Goal: Task Accomplishment & Management: Complete application form

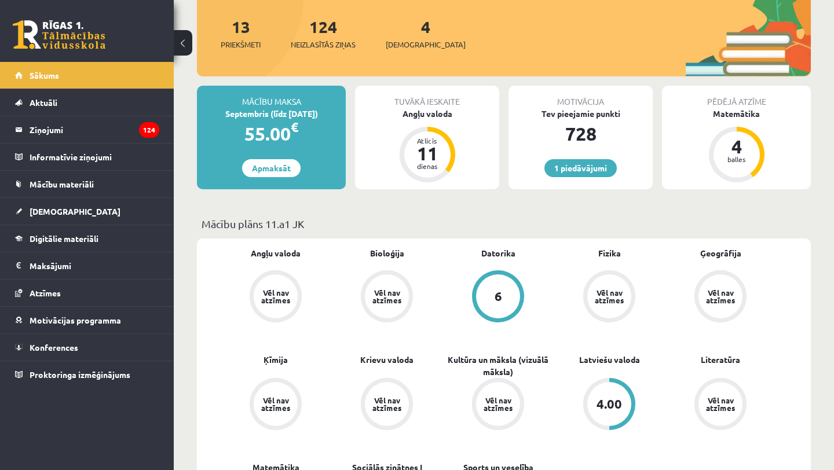
scroll to position [147, 0]
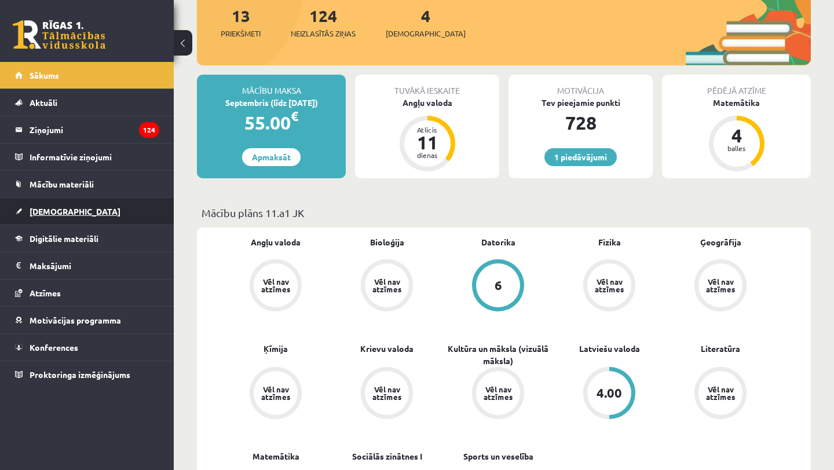
click at [52, 218] on link "[DEMOGRAPHIC_DATA]" at bounding box center [87, 211] width 144 height 27
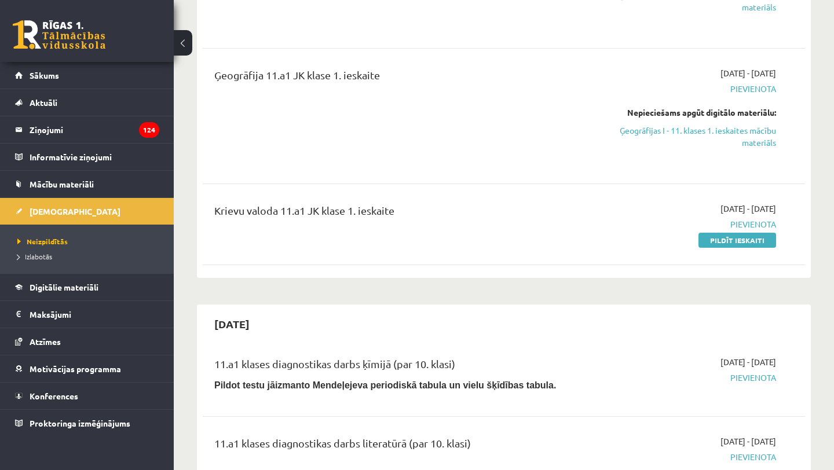
scroll to position [428, 0]
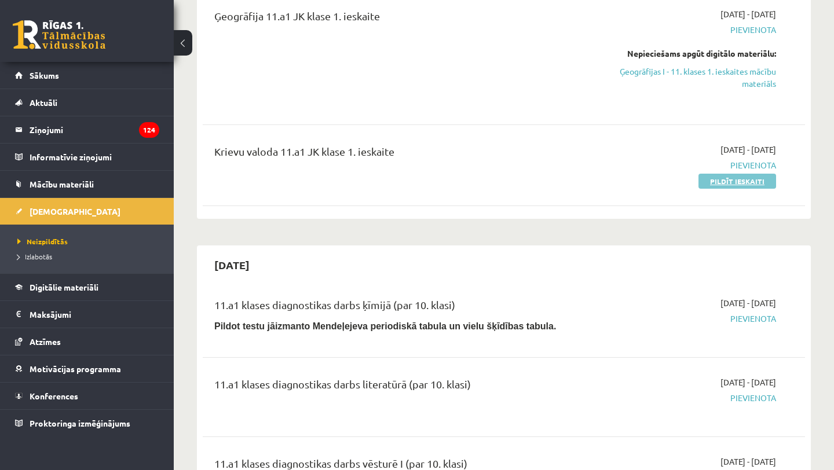
click at [710, 183] on link "Pildīt ieskaiti" at bounding box center [737, 181] width 78 height 15
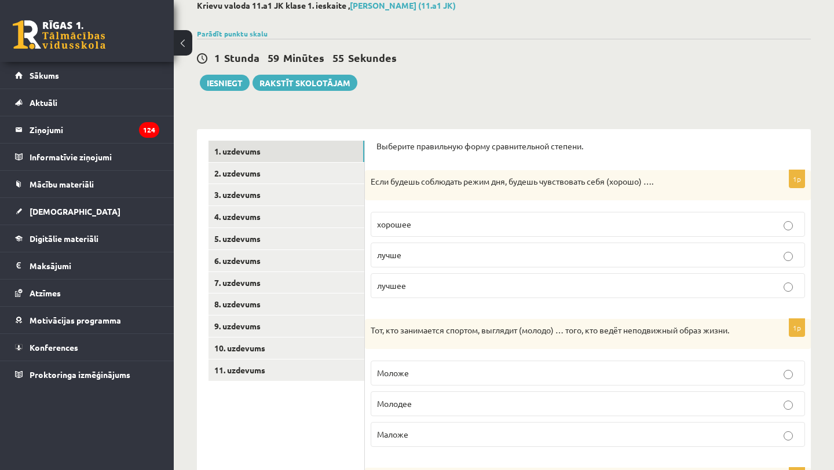
scroll to position [70, 0]
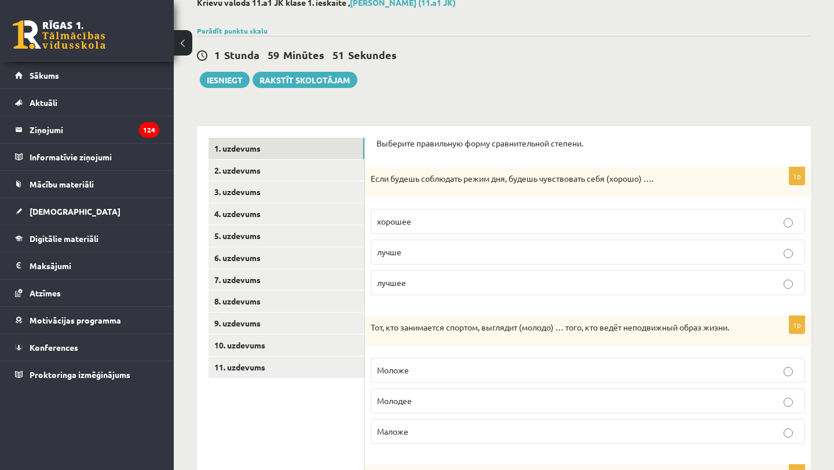
click at [402, 252] on p "лучше" at bounding box center [588, 252] width 422 height 12
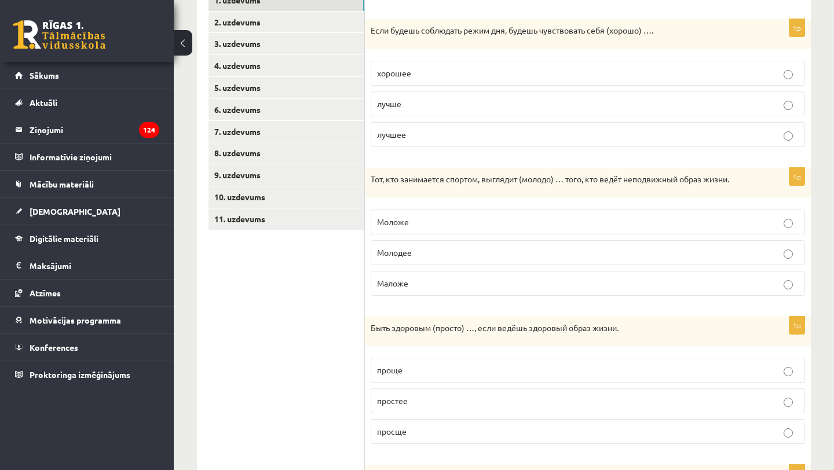
scroll to position [226, 0]
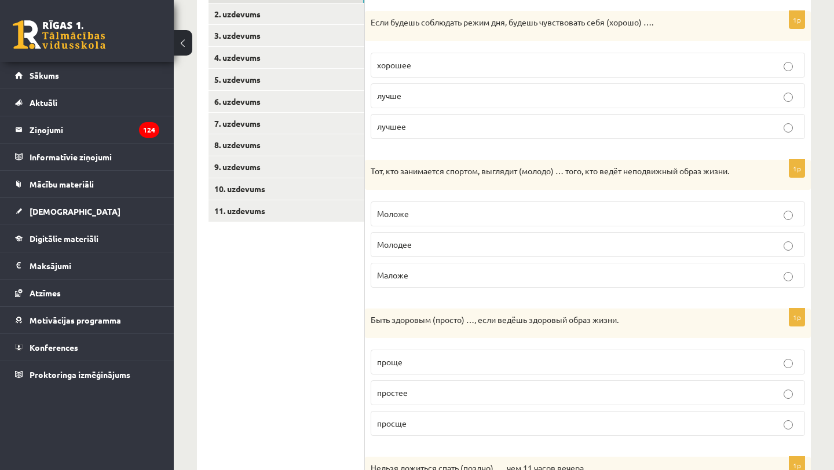
click at [439, 213] on p "Моложе" at bounding box center [588, 214] width 422 height 12
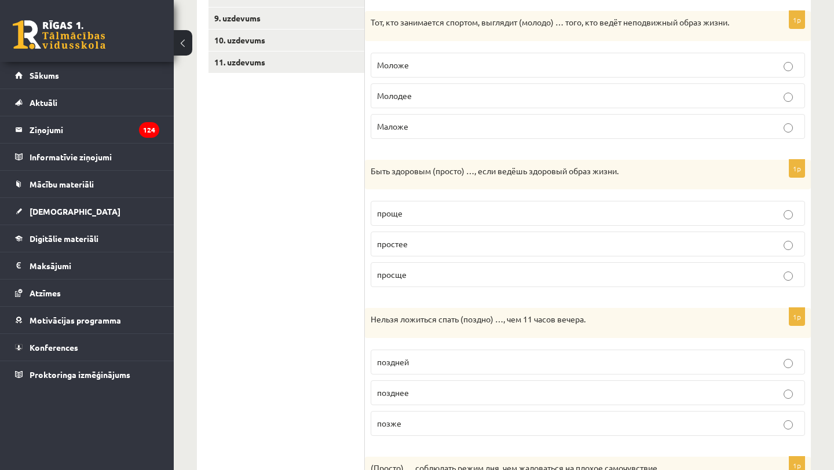
scroll to position [376, 0]
click at [468, 217] on p "проще" at bounding box center [588, 212] width 422 height 12
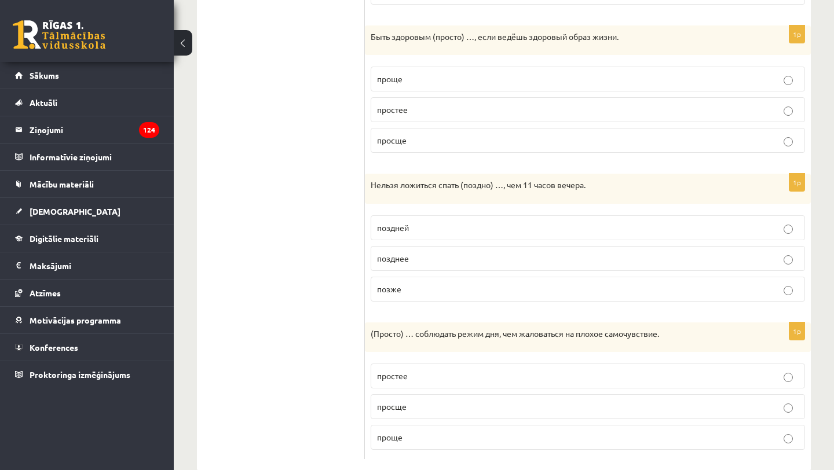
scroll to position [510, 0]
click at [446, 228] on p "поздней" at bounding box center [588, 227] width 422 height 12
click at [422, 255] on p "позднее" at bounding box center [588, 258] width 422 height 12
click at [409, 291] on p "позже" at bounding box center [588, 289] width 422 height 12
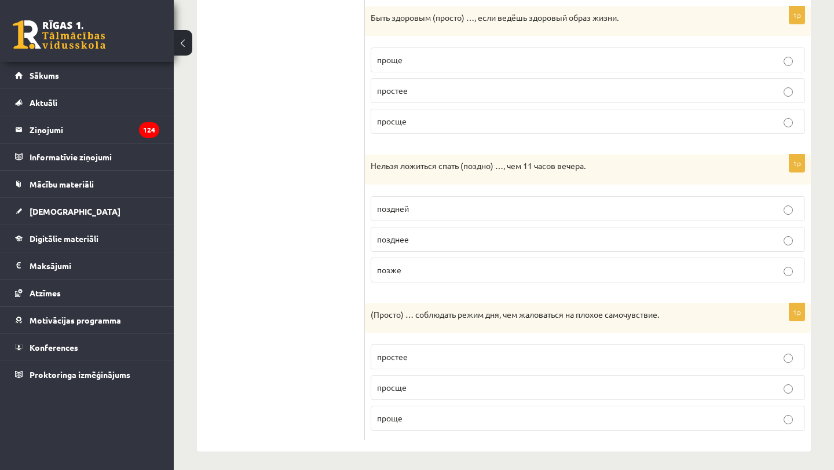
scroll to position [534, 0]
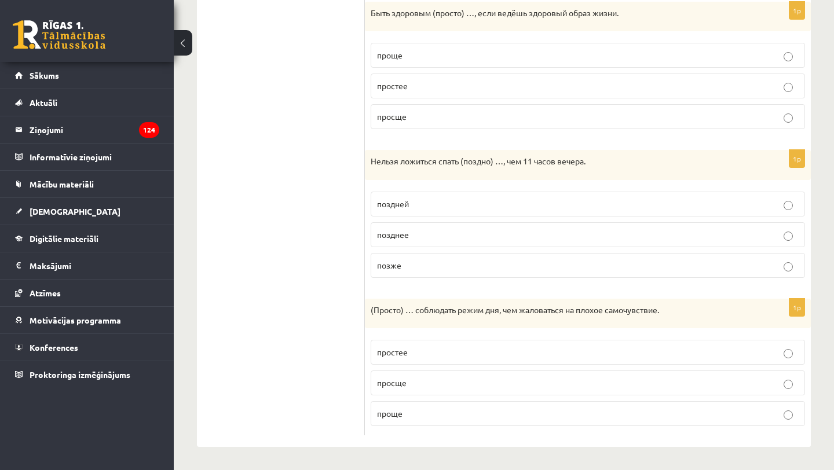
click at [390, 415] on span "проще" at bounding box center [389, 413] width 25 height 10
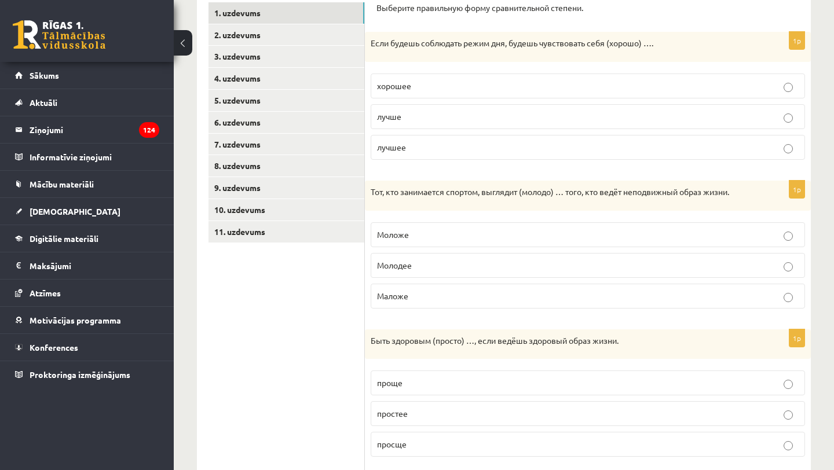
scroll to position [0, 0]
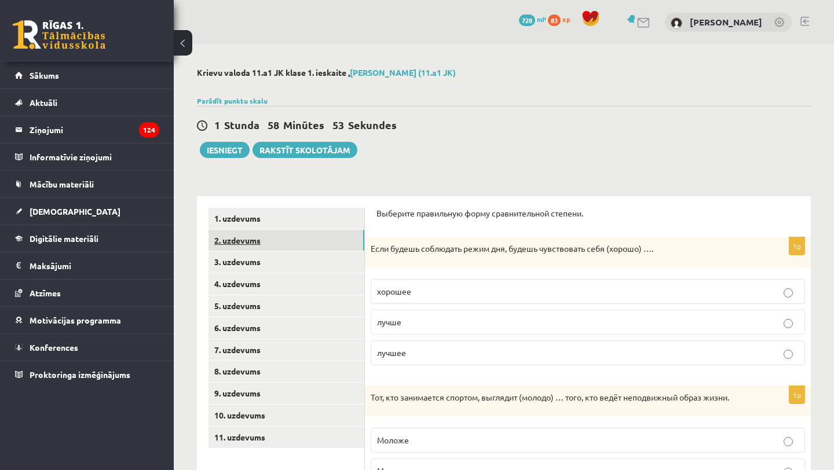
click at [294, 236] on link "2. uzdevums" at bounding box center [286, 240] width 156 height 21
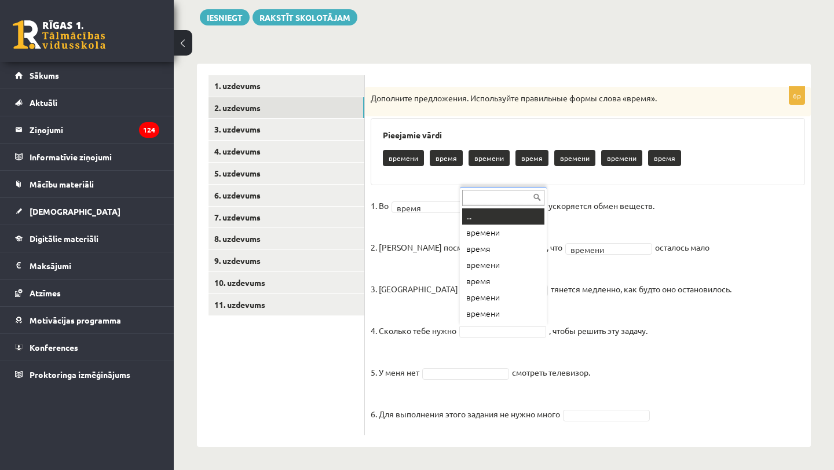
scroll to position [14, 0]
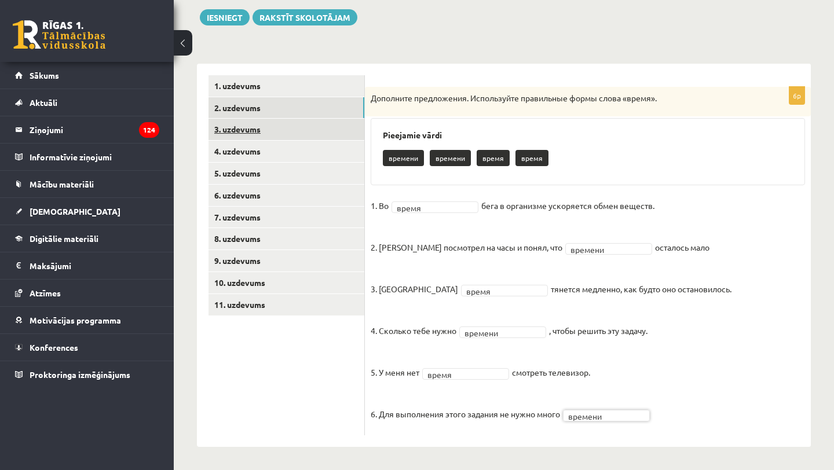
click at [267, 134] on link "3. uzdevums" at bounding box center [286, 129] width 156 height 21
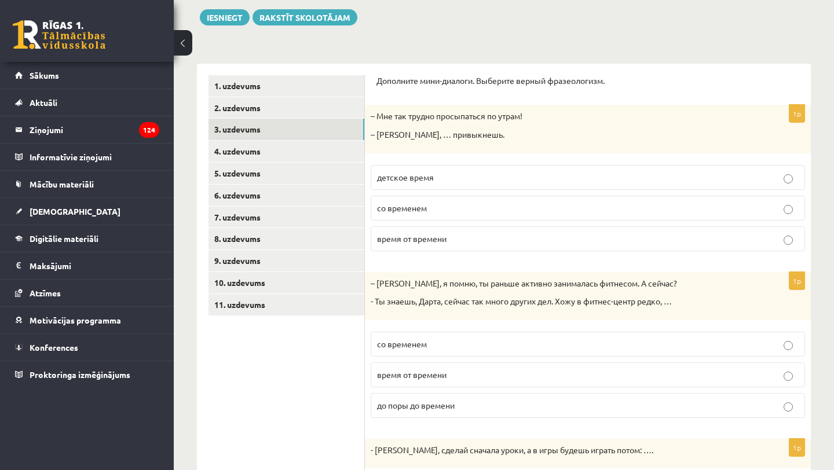
click at [409, 206] on span "со временем" at bounding box center [402, 208] width 50 height 10
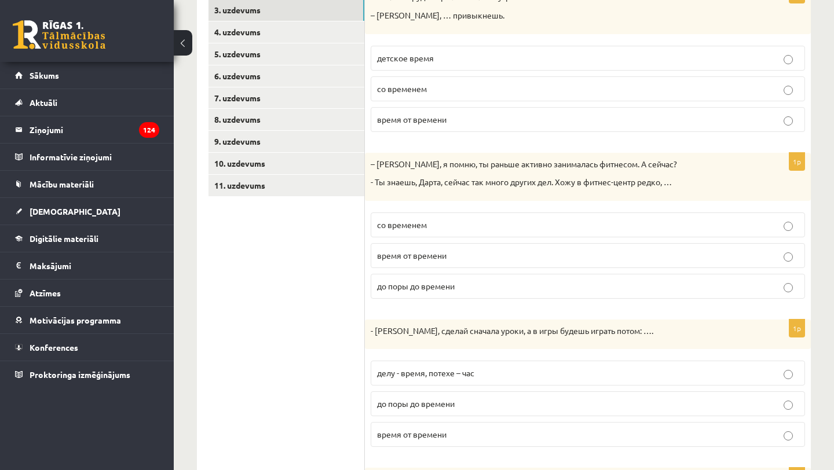
scroll to position [263, 0]
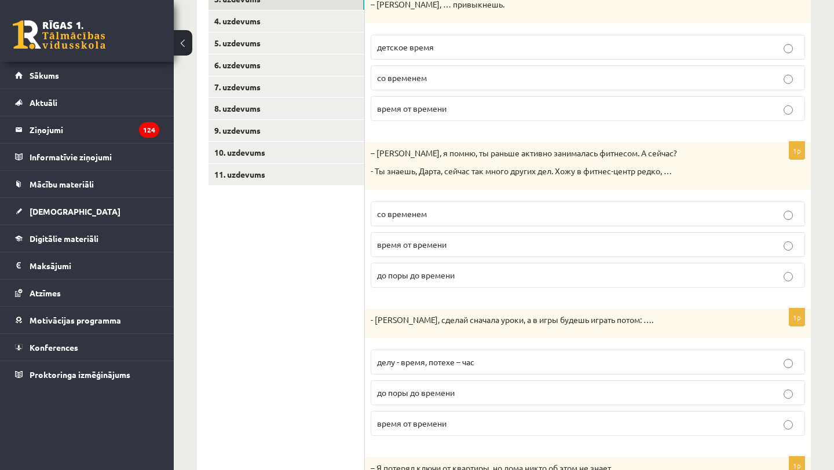
click at [440, 247] on span "время от времени" at bounding box center [411, 244] width 69 height 10
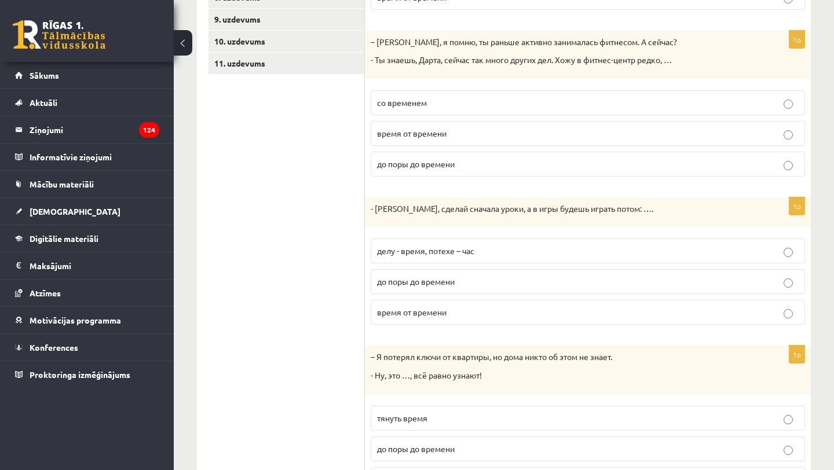
scroll to position [378, 0]
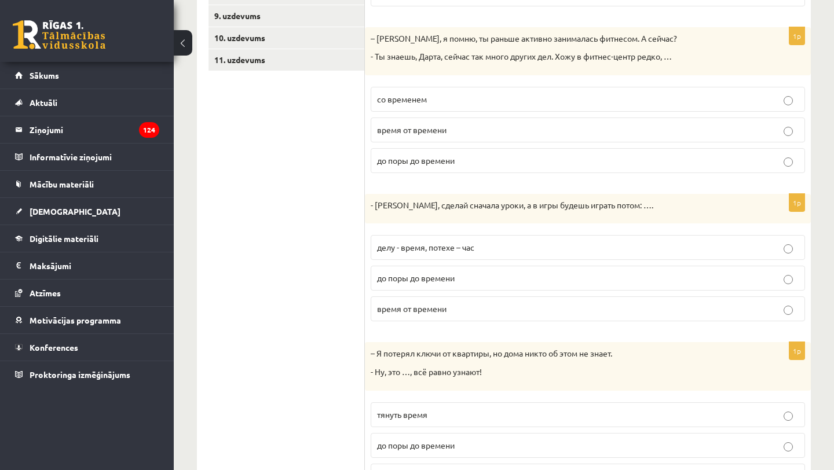
click at [384, 251] on span "делу - время, потехе – час" at bounding box center [425, 247] width 97 height 10
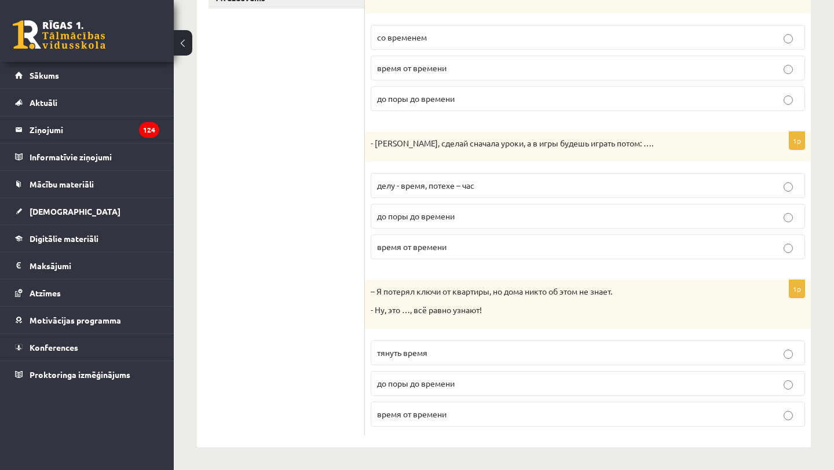
scroll to position [440, 0]
click at [417, 383] on span "до поры до времени" at bounding box center [416, 383] width 78 height 10
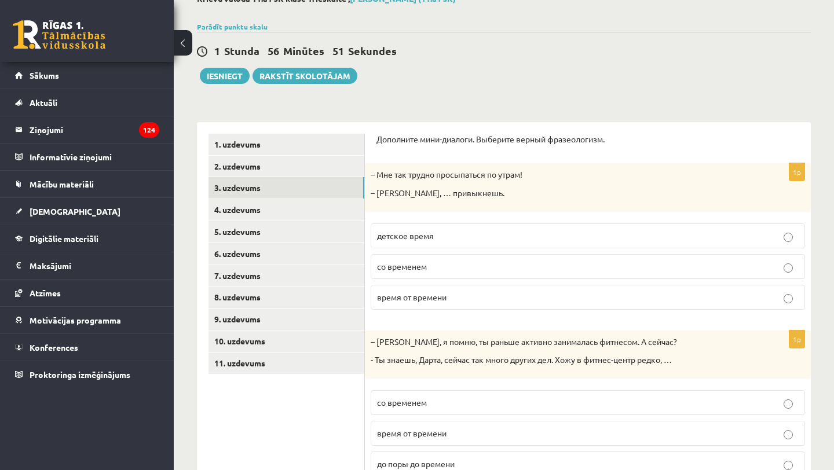
scroll to position [50, 0]
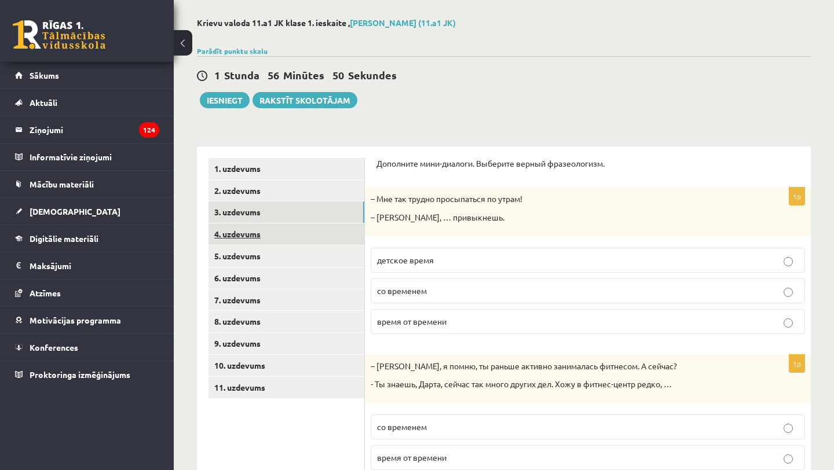
click at [288, 236] on link "4. uzdevums" at bounding box center [286, 234] width 156 height 21
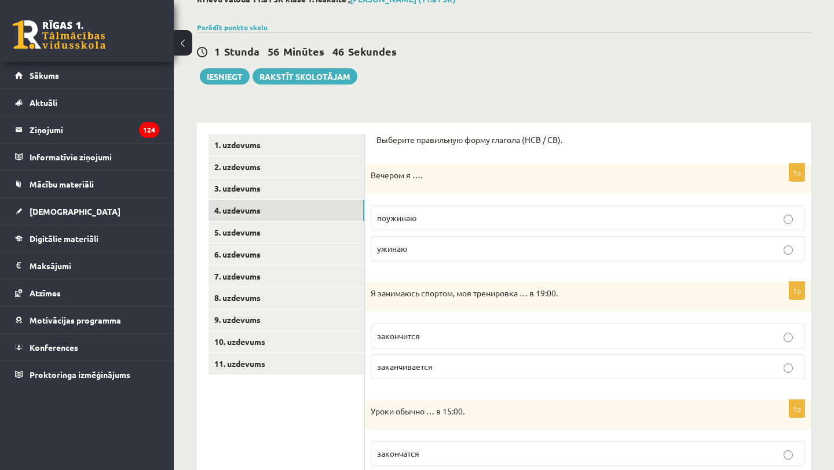
scroll to position [80, 0]
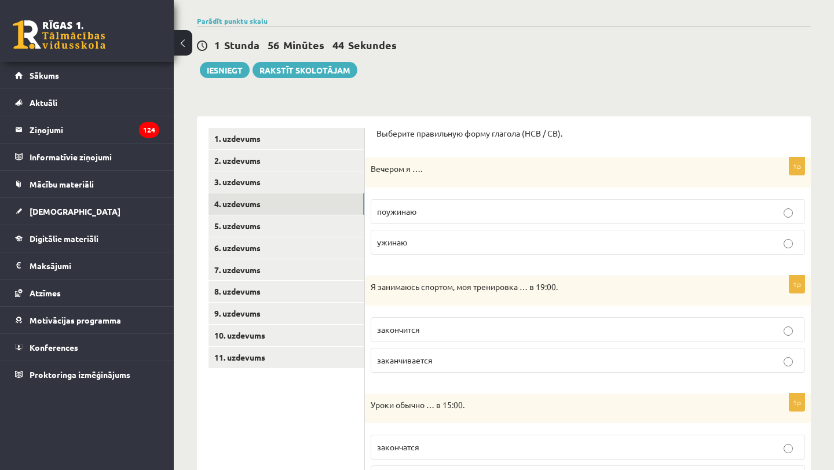
click at [432, 211] on p "поужинаю" at bounding box center [588, 212] width 422 height 12
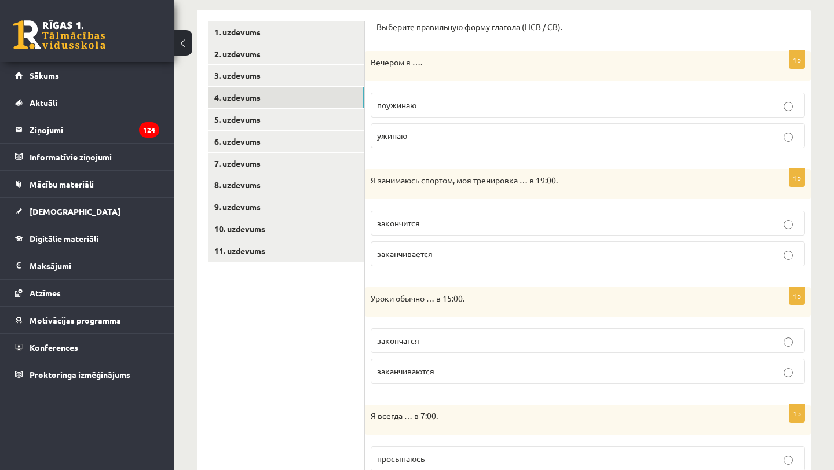
scroll to position [191, 0]
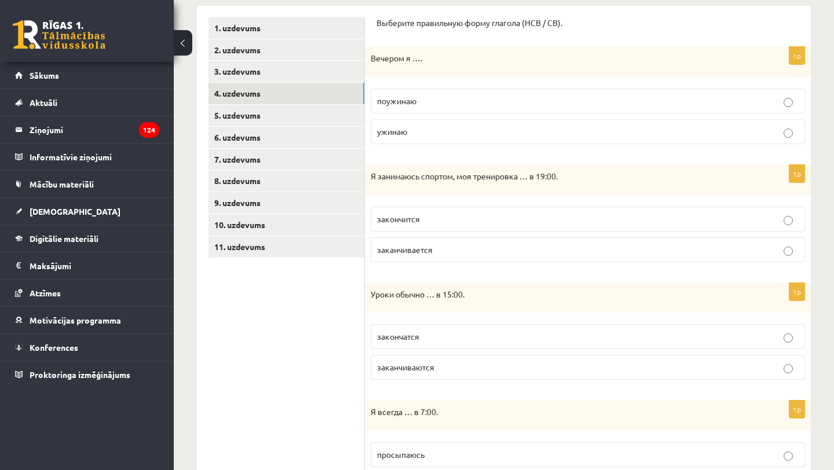
click at [427, 261] on label "заканчивается" at bounding box center [588, 249] width 434 height 25
click at [425, 222] on p "закончится" at bounding box center [588, 219] width 422 height 12
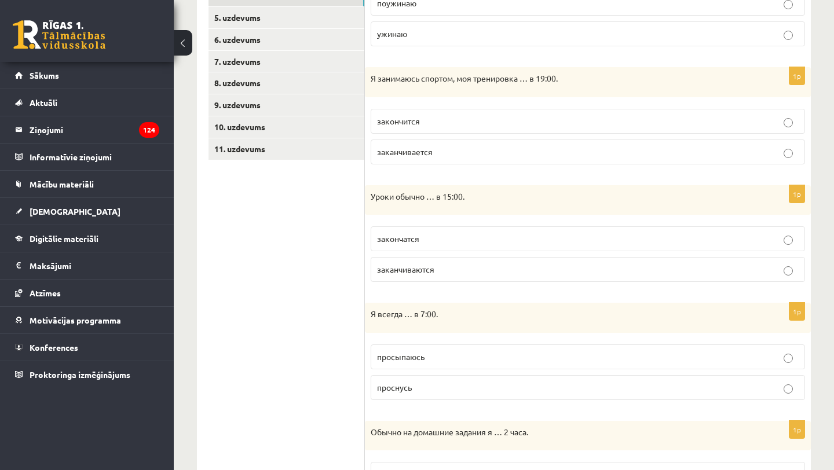
scroll to position [290, 0]
click at [415, 272] on span "заканчиваются" at bounding box center [405, 267] width 57 height 10
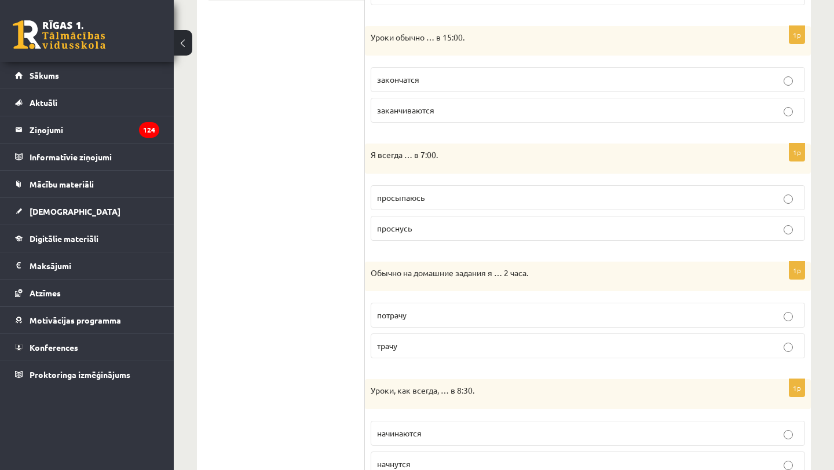
scroll to position [449, 0]
click at [394, 202] on p "просыпаюсь" at bounding box center [588, 197] width 422 height 12
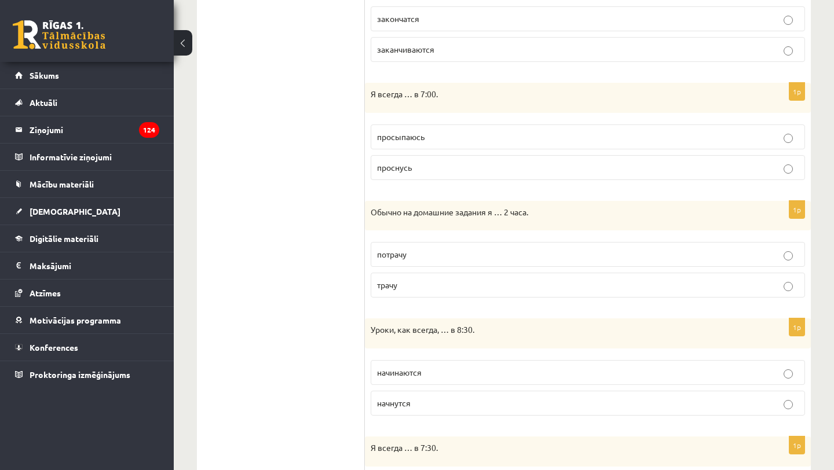
scroll to position [511, 0]
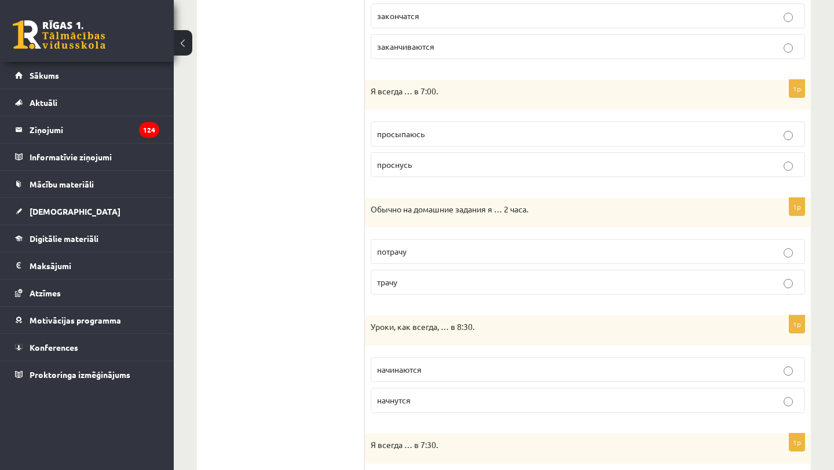
click at [386, 286] on span "трачу" at bounding box center [387, 282] width 20 height 10
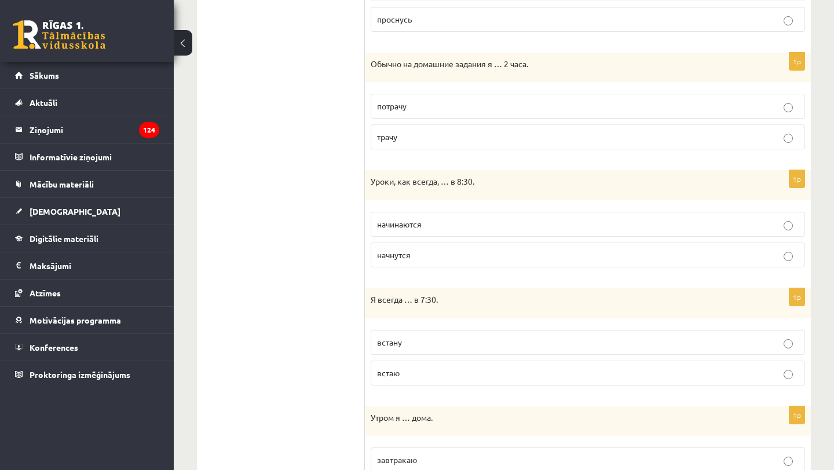
scroll to position [657, 0]
click at [400, 225] on span "начинаются" at bounding box center [399, 223] width 45 height 10
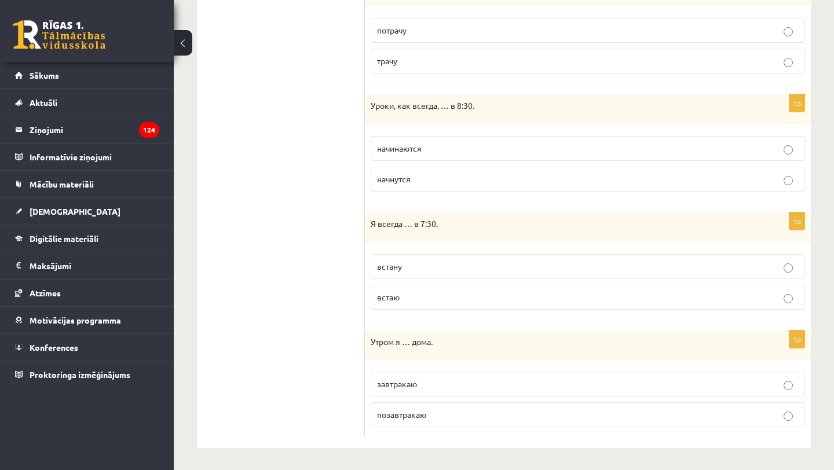
scroll to position [734, 0]
click at [381, 303] on label "встаю" at bounding box center [588, 296] width 434 height 25
click at [393, 387] on span "завтракаю" at bounding box center [397, 383] width 40 height 10
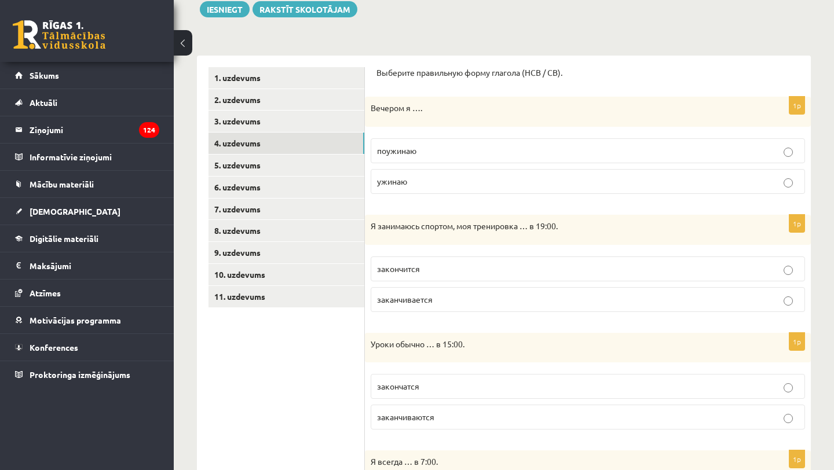
scroll to position [142, 0]
click at [393, 193] on label "ужинаю" at bounding box center [588, 180] width 434 height 25
click at [409, 302] on span "заканчивается" at bounding box center [405, 298] width 56 height 10
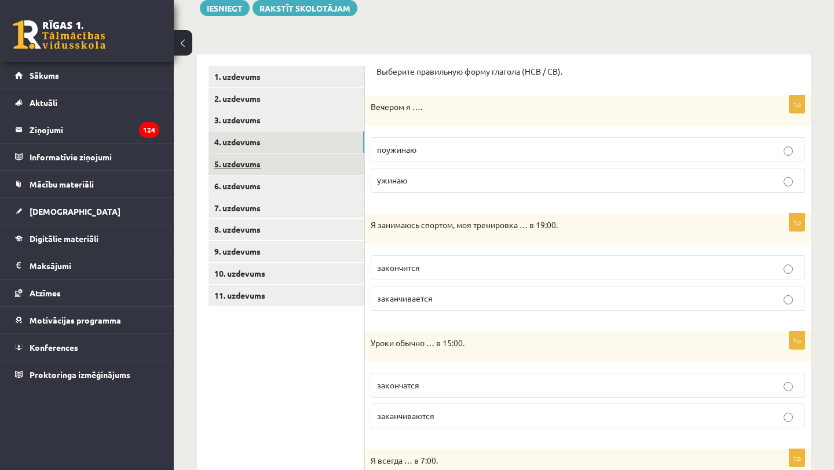
click at [279, 159] on link "5. uzdevums" at bounding box center [286, 163] width 156 height 21
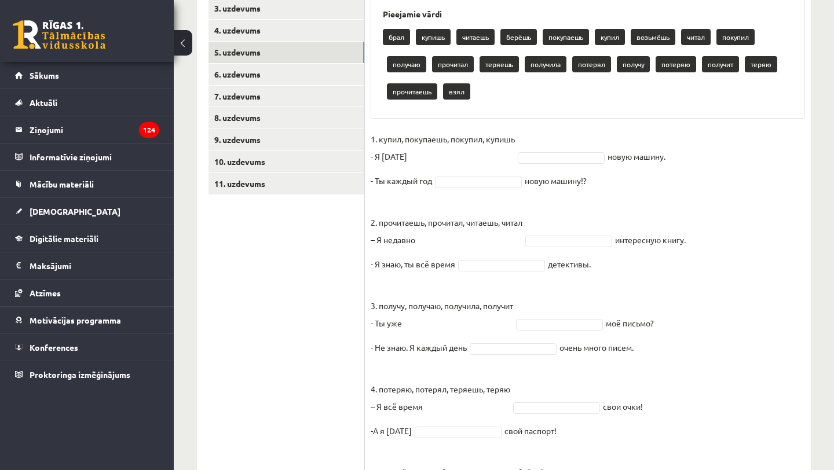
scroll to position [254, 0]
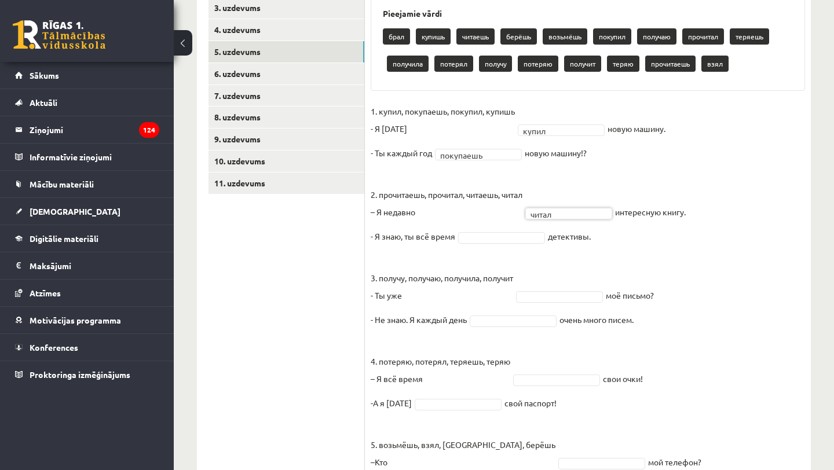
click at [563, 221] on fieldset "1. купил, покупаешь, покупил, купишь - Я вчера купил ***** новую машину. - Ты к…" at bounding box center [588, 302] width 434 height 400
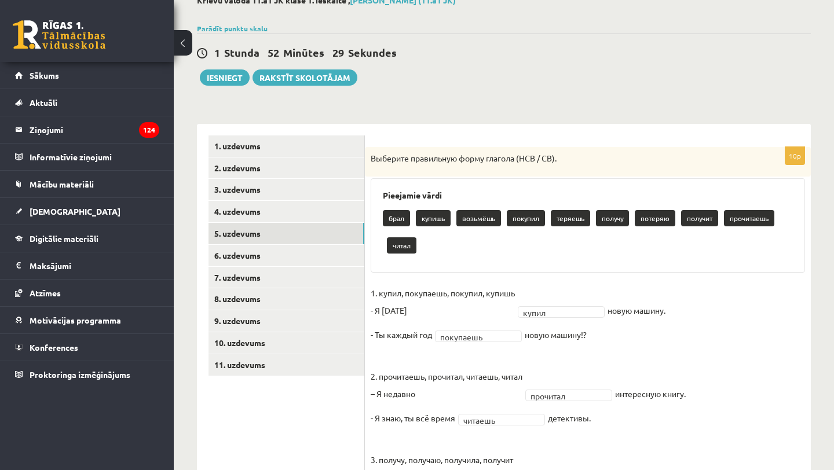
scroll to position [85, 0]
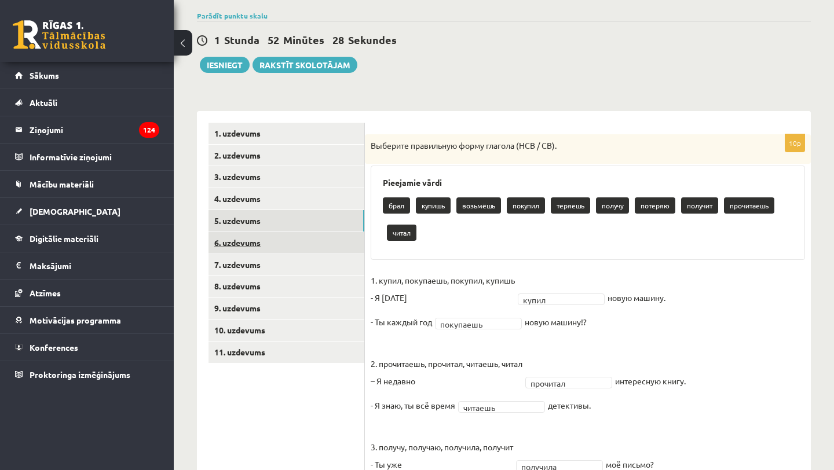
click at [305, 243] on link "6. uzdevums" at bounding box center [286, 242] width 156 height 21
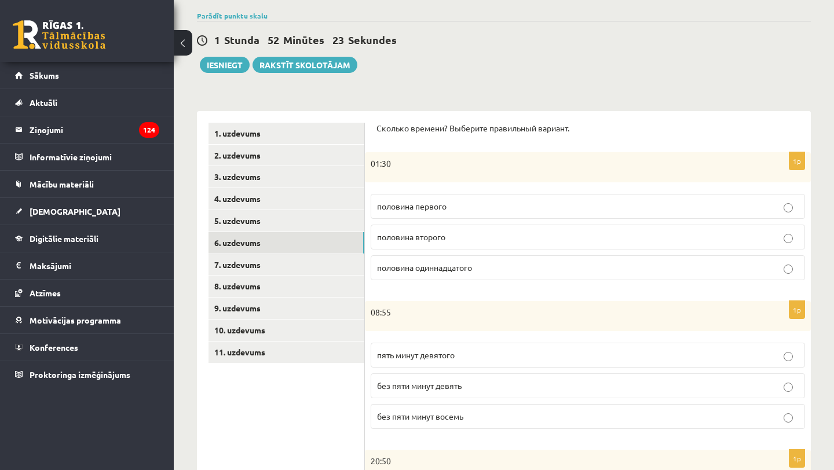
click at [414, 239] on span "половина второго" at bounding box center [411, 237] width 68 height 10
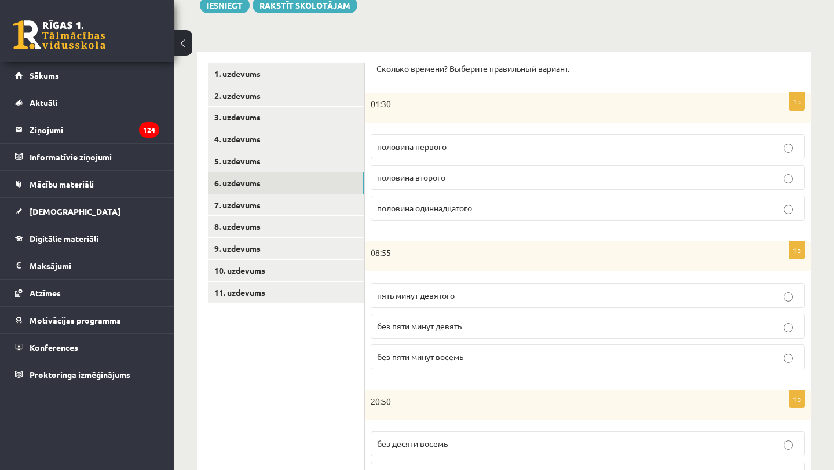
scroll to position [145, 0]
click at [456, 327] on span "без пяти минут девять" at bounding box center [419, 325] width 85 height 10
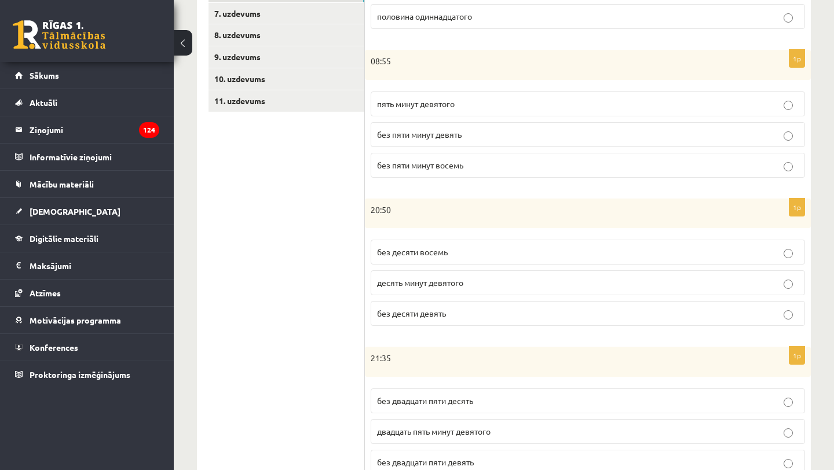
scroll to position [364, 0]
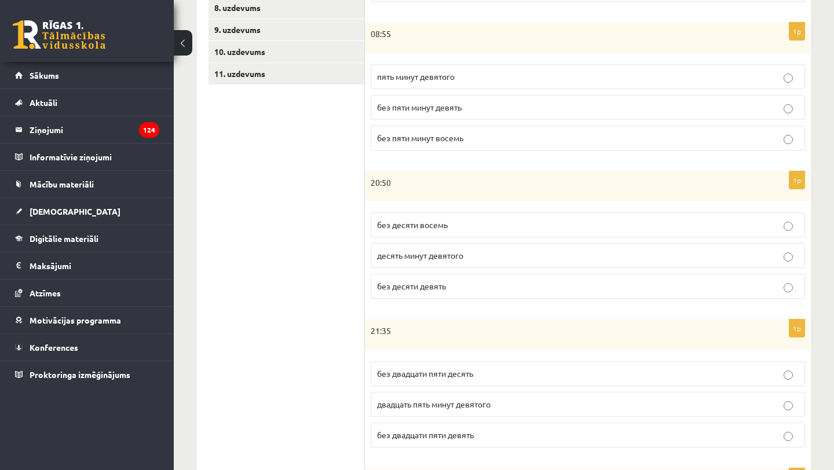
click at [429, 285] on span "без десяти девять" at bounding box center [411, 286] width 69 height 10
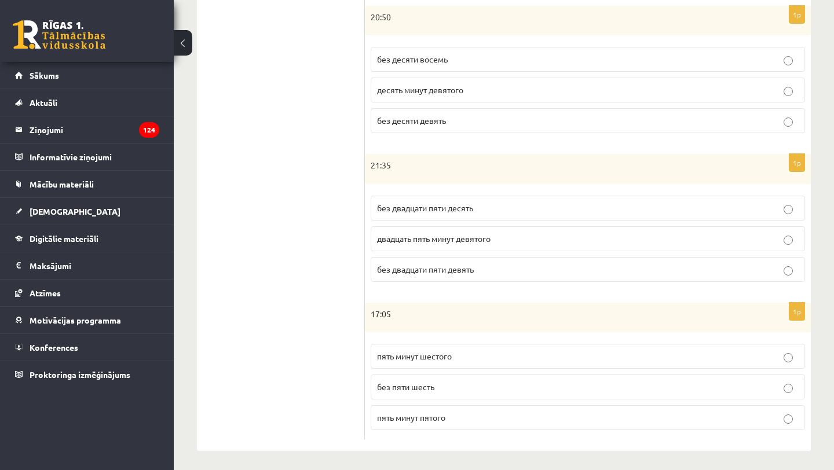
scroll to position [532, 0]
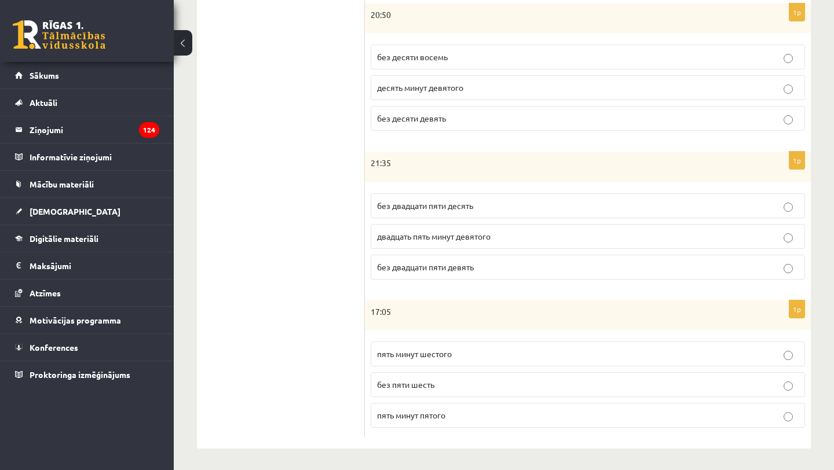
click at [426, 276] on label "без двадцати пяти девять" at bounding box center [588, 267] width 434 height 25
click at [452, 350] on span "пять минут шестого" at bounding box center [414, 354] width 75 height 10
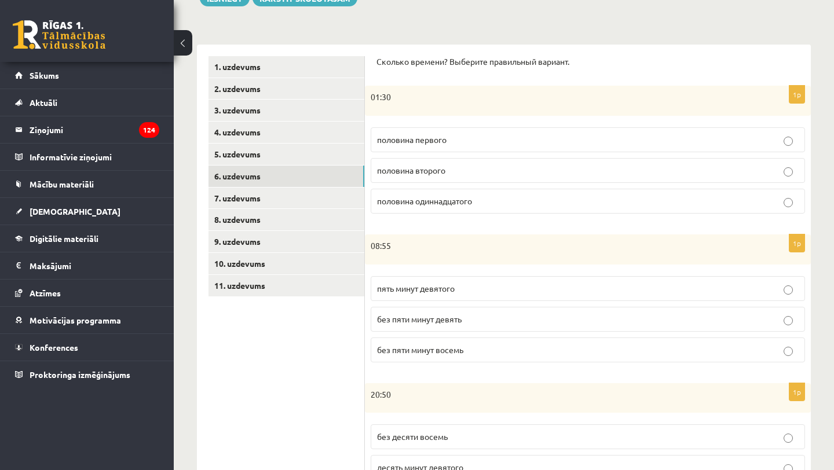
scroll to position [61, 0]
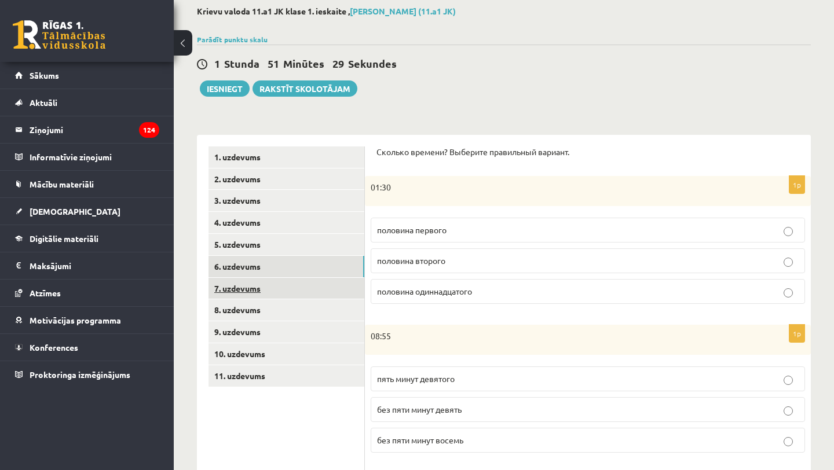
click at [289, 285] on link "7. uzdevums" at bounding box center [286, 288] width 156 height 21
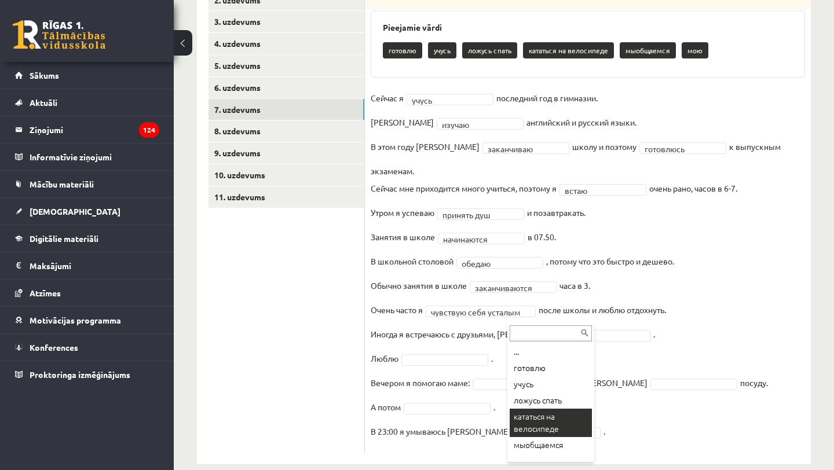
scroll to position [10, 0]
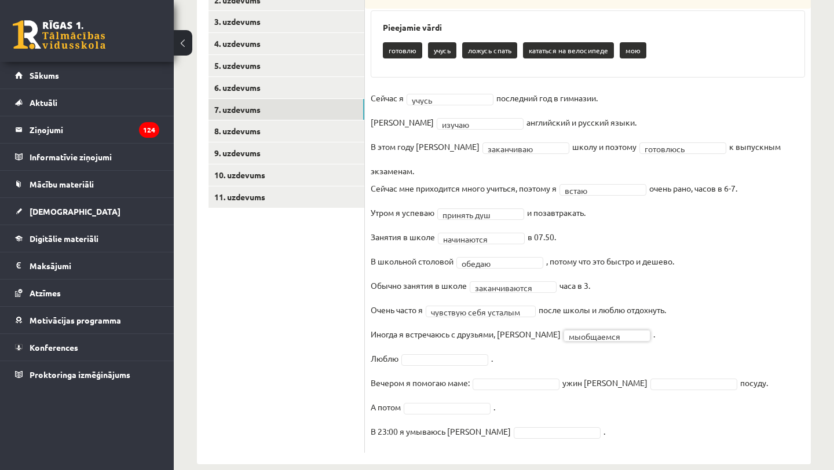
click at [441, 348] on fieldset "**********" at bounding box center [588, 268] width 434 height 358
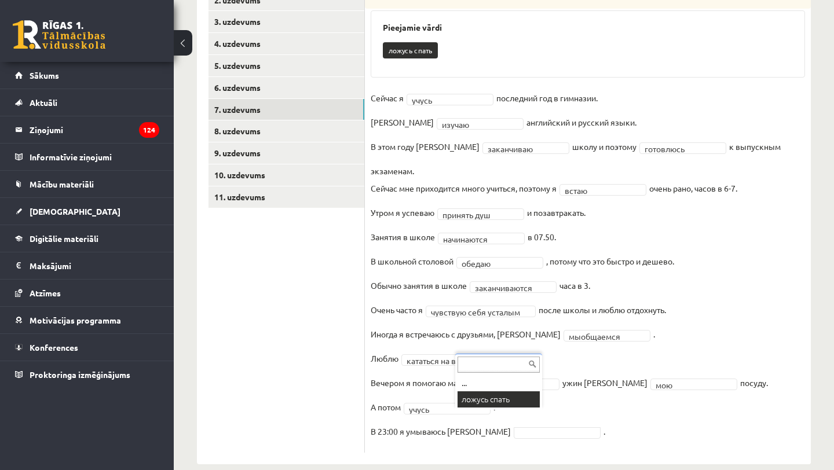
scroll to position [213, 0]
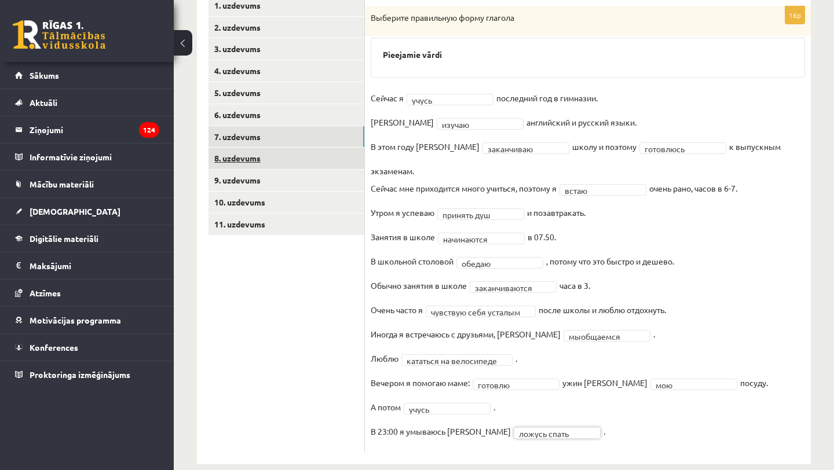
click at [290, 167] on link "8. uzdevums" at bounding box center [286, 158] width 156 height 21
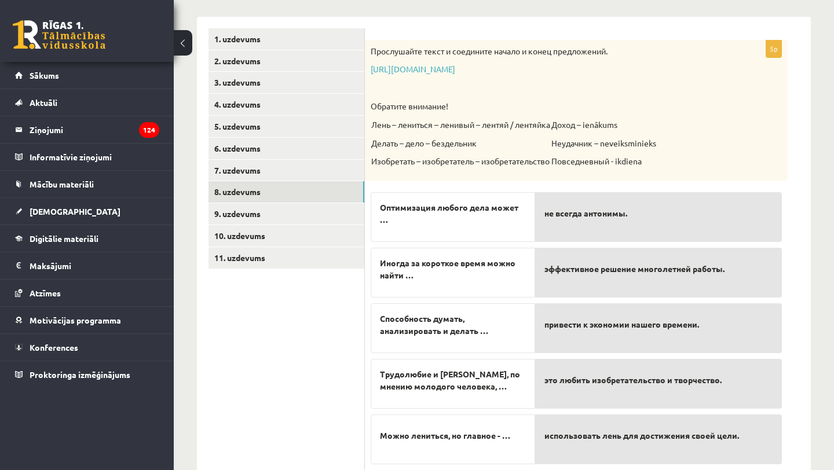
scroll to position [179, 0]
click at [487, 78] on div "Прослушайте текст и соедините начало и конец предложений. https://www.zvaigzne.…" at bounding box center [576, 111] width 423 height 141
click at [455, 74] on link "https://www.zvaigzne.lv/upload/audio/100Urokov/2/49%202.mp3" at bounding box center [413, 69] width 85 height 10
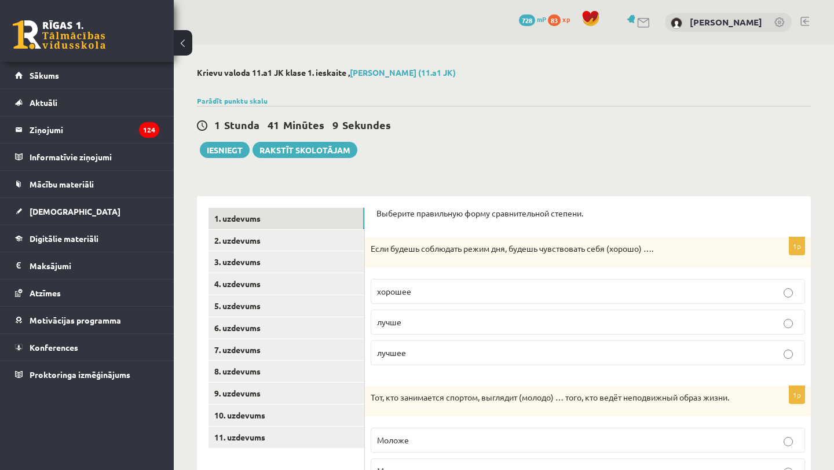
scroll to position [179, 0]
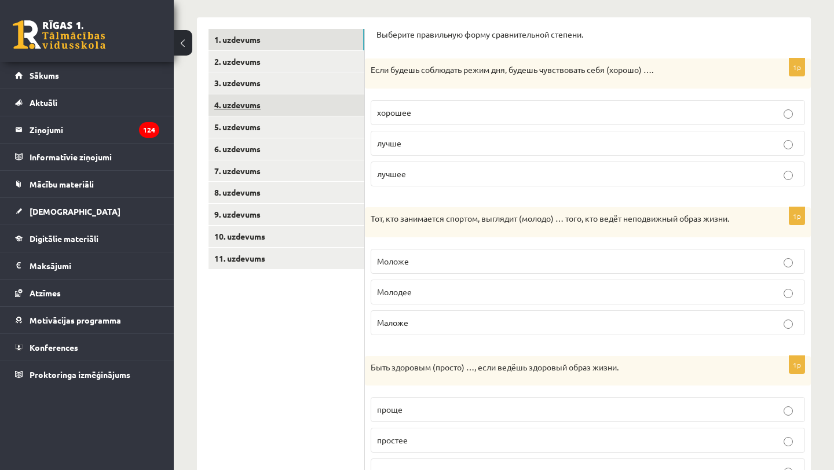
click at [273, 114] on link "4. uzdevums" at bounding box center [286, 104] width 156 height 21
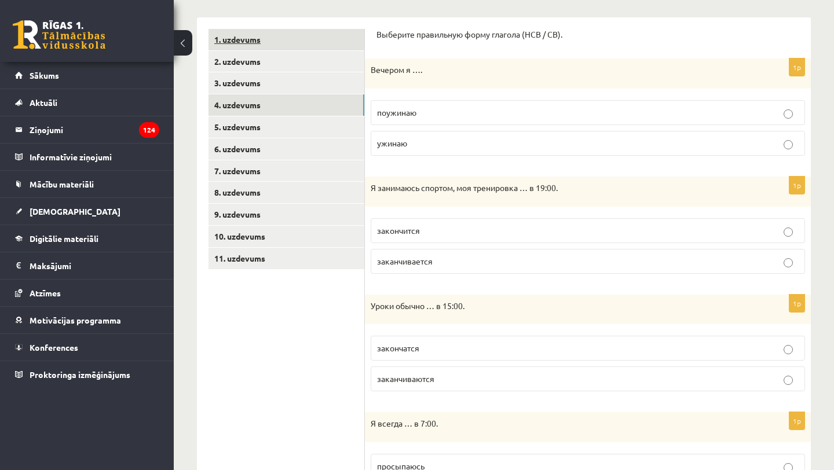
click at [259, 46] on link "1. uzdevums" at bounding box center [286, 39] width 156 height 21
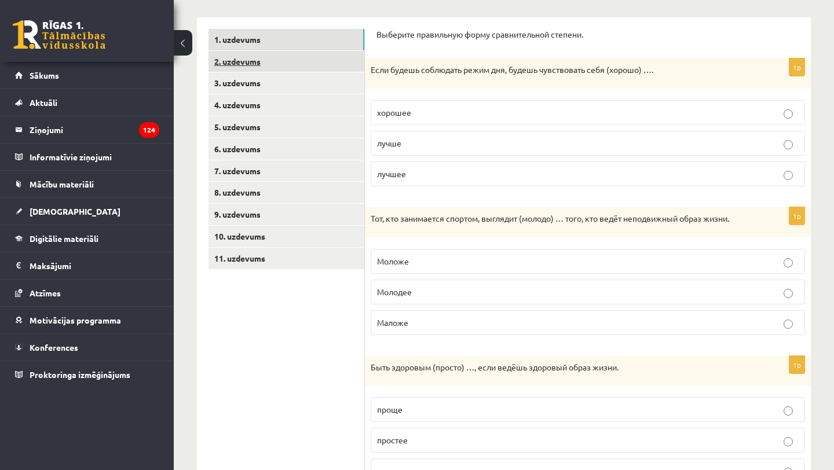
click at [257, 67] on link "2. uzdevums" at bounding box center [286, 61] width 156 height 21
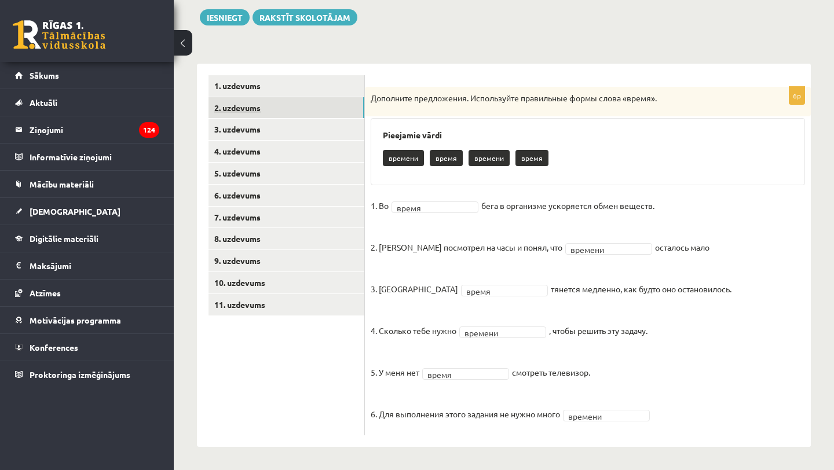
scroll to position [133, 0]
click at [248, 243] on link "8. uzdevums" at bounding box center [286, 238] width 156 height 21
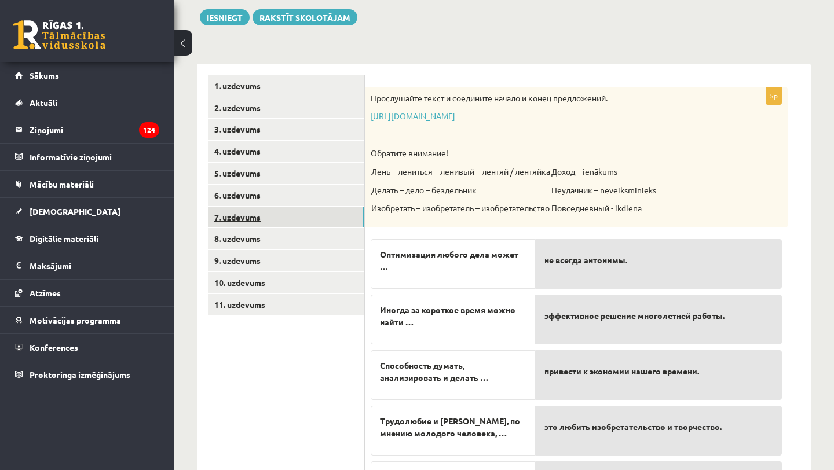
click at [249, 211] on link "7. uzdevums" at bounding box center [286, 217] width 156 height 21
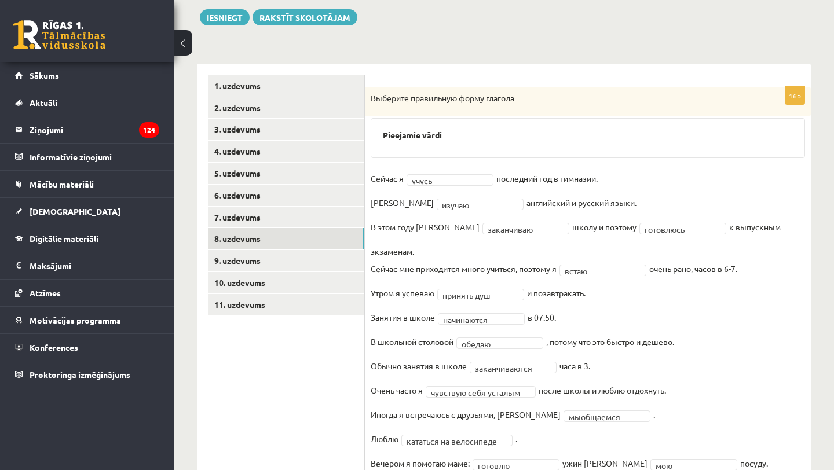
click at [248, 231] on link "8. uzdevums" at bounding box center [286, 238] width 156 height 21
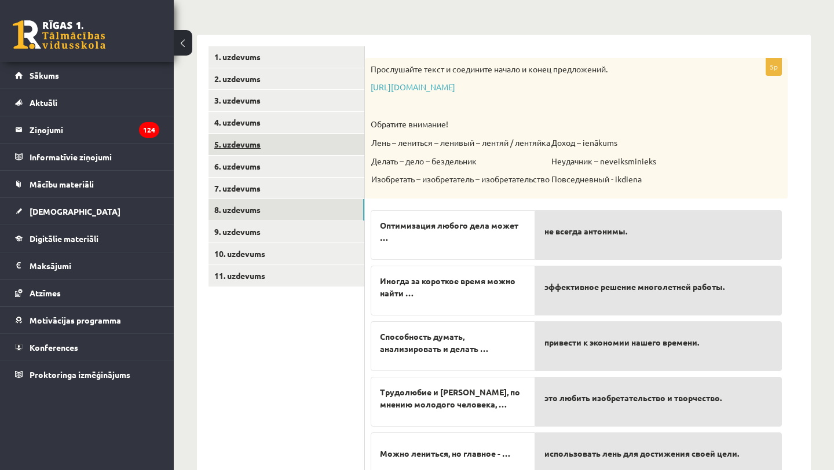
scroll to position [214, 0]
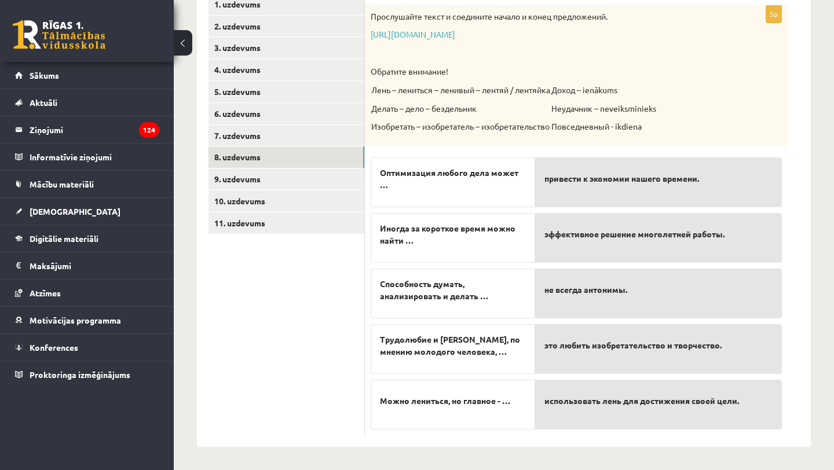
click at [582, 290] on span "не всегда антонимы." at bounding box center [585, 290] width 83 height 12
click at [581, 355] on p "это любить изобретательство и творчество." at bounding box center [658, 346] width 228 height 24
click at [271, 184] on link "9. uzdevums" at bounding box center [286, 179] width 156 height 21
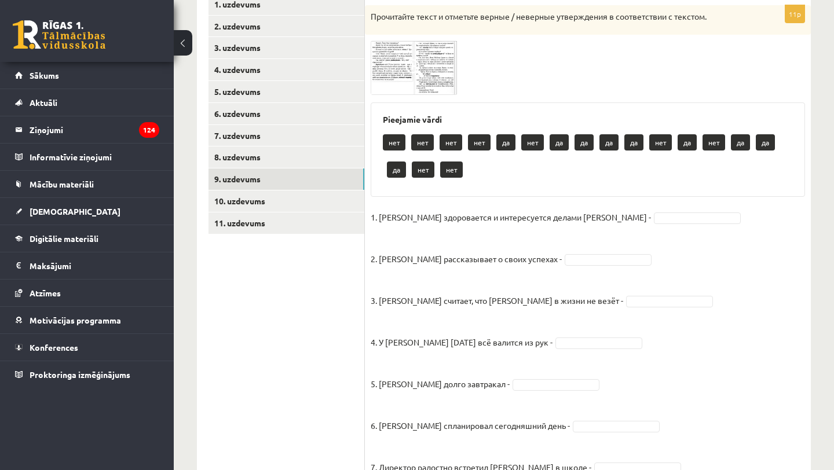
click at [426, 74] on img at bounding box center [414, 68] width 87 height 54
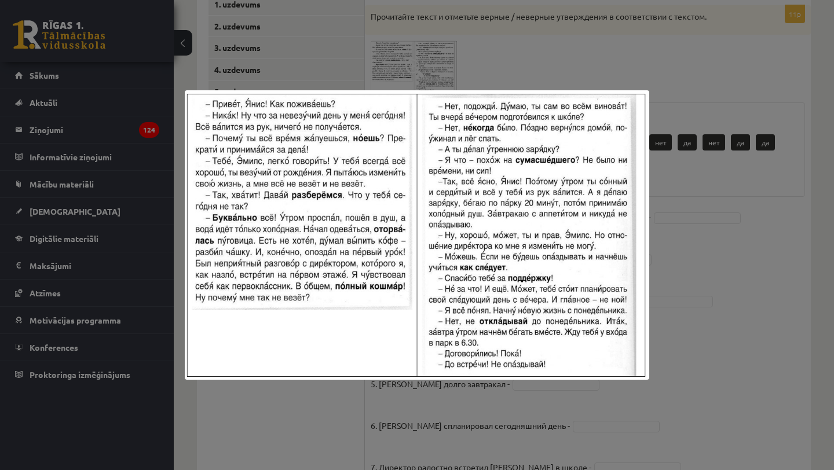
click at [673, 229] on div at bounding box center [417, 235] width 834 height 470
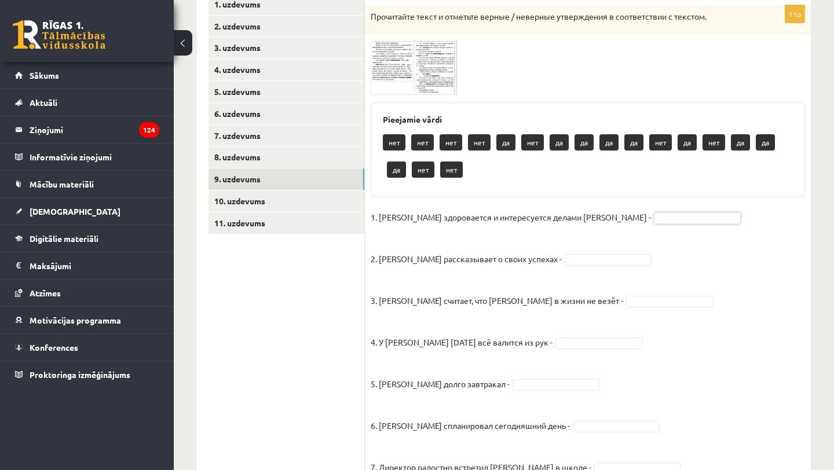
click at [435, 68] on img at bounding box center [414, 68] width 87 height 54
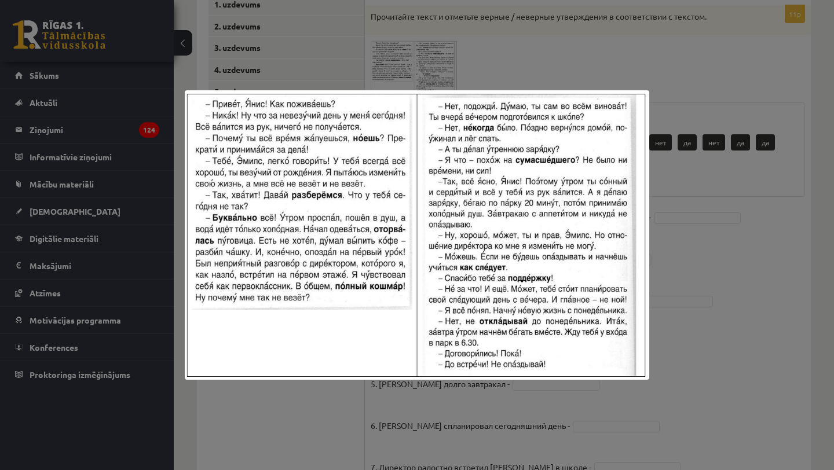
click at [515, 62] on div at bounding box center [417, 235] width 834 height 470
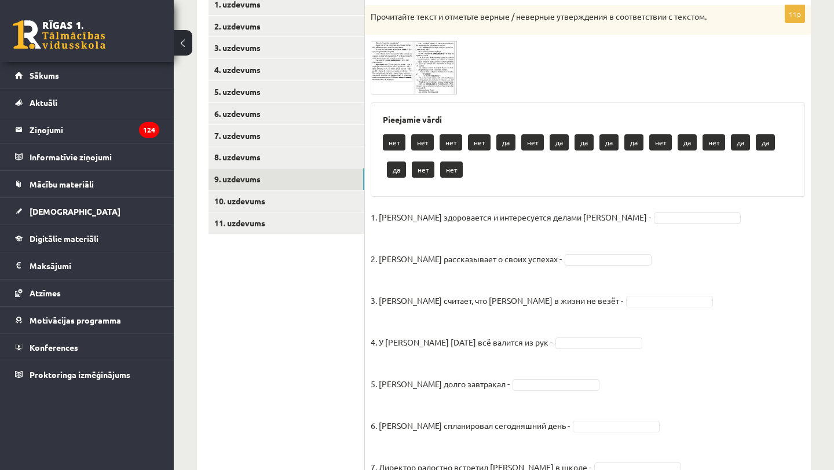
click at [421, 83] on img at bounding box center [414, 68] width 87 height 54
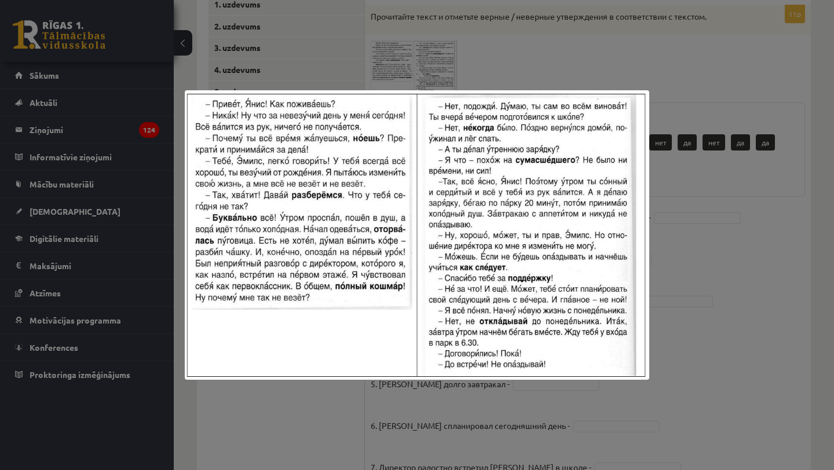
click at [576, 70] on div at bounding box center [417, 235] width 834 height 470
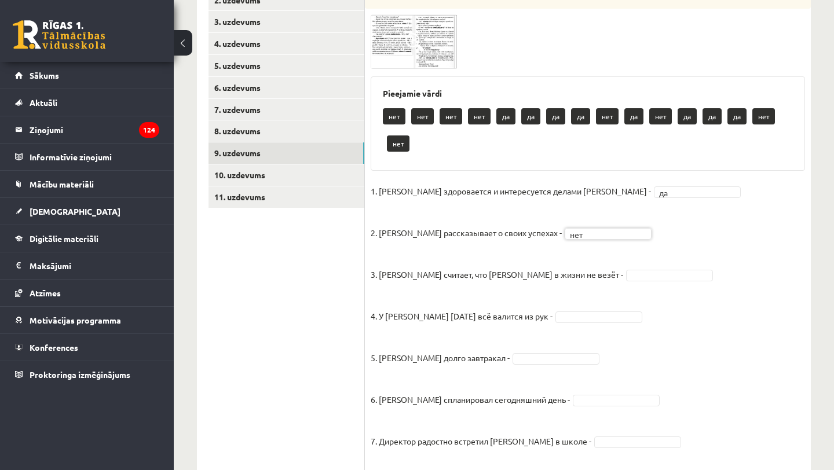
scroll to position [258, 0]
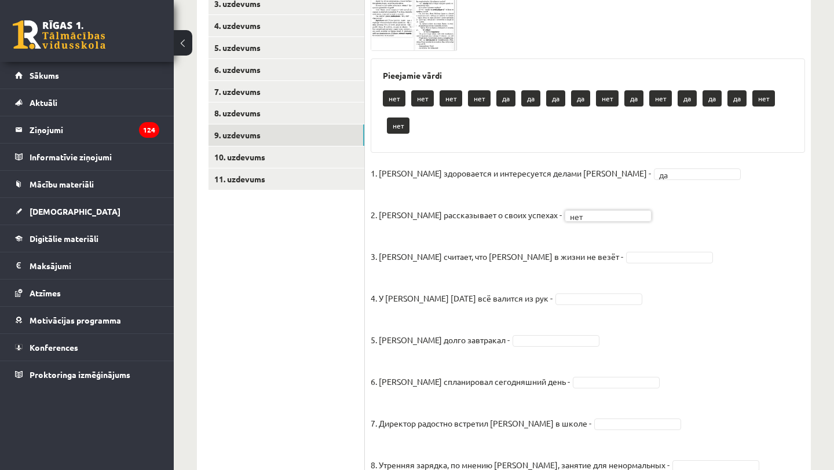
click at [426, 42] on img at bounding box center [414, 24] width 87 height 54
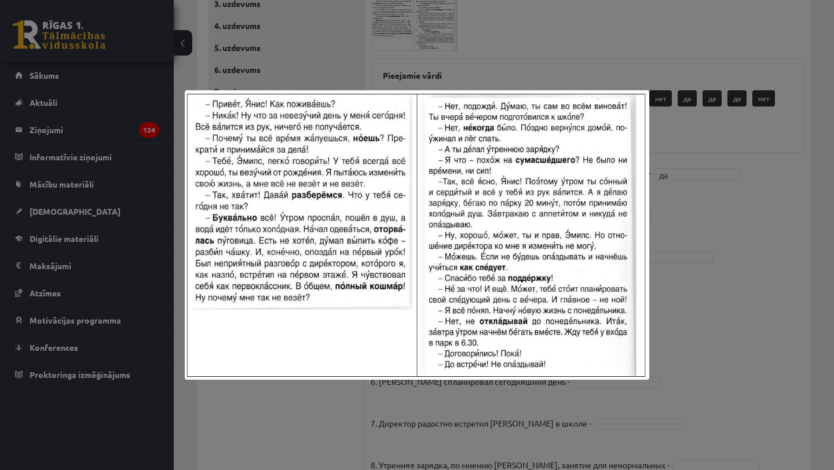
click at [561, 43] on div at bounding box center [417, 235] width 834 height 470
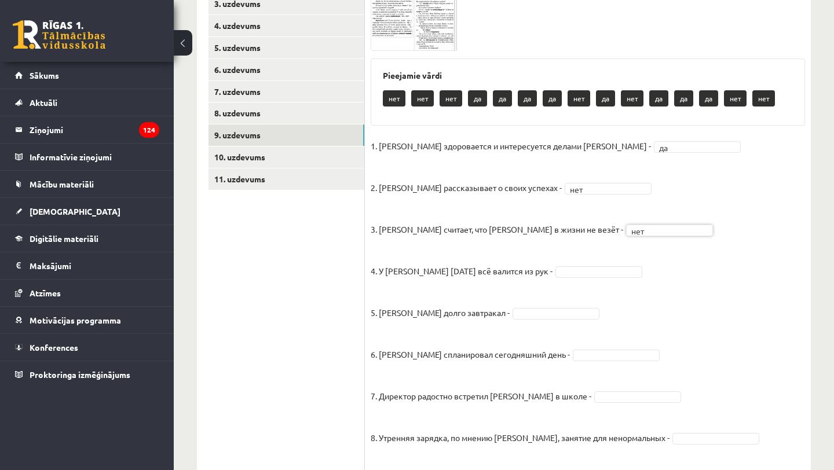
click at [426, 42] on img at bounding box center [414, 24] width 87 height 54
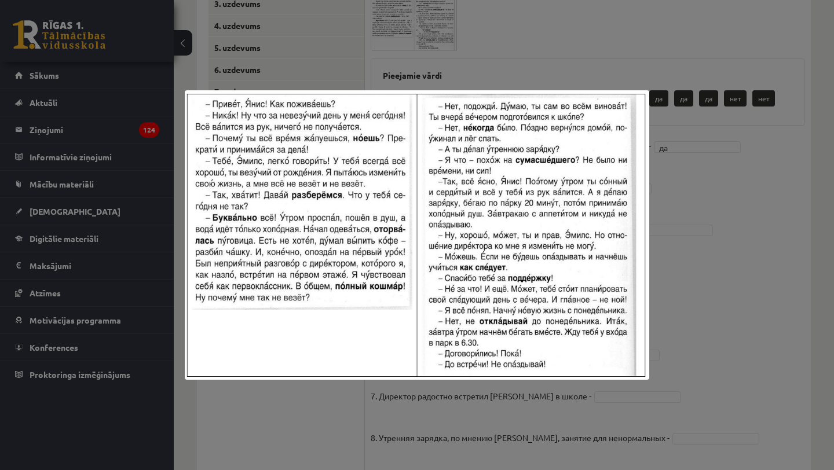
click at [577, 50] on div at bounding box center [417, 235] width 834 height 470
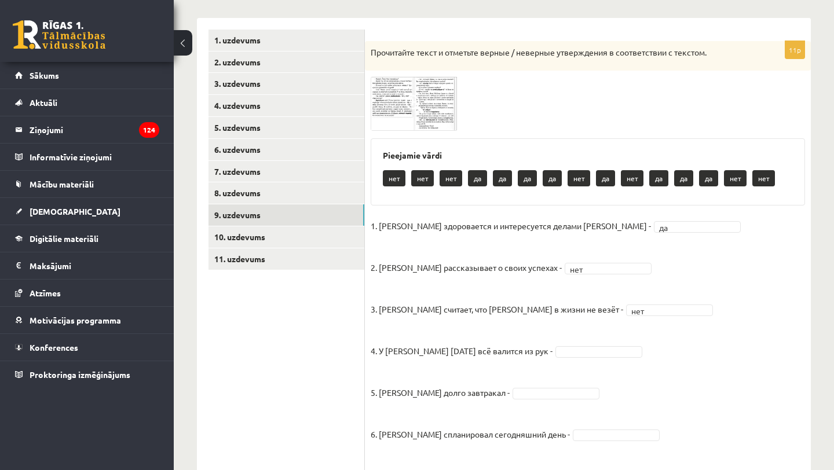
scroll to position [173, 0]
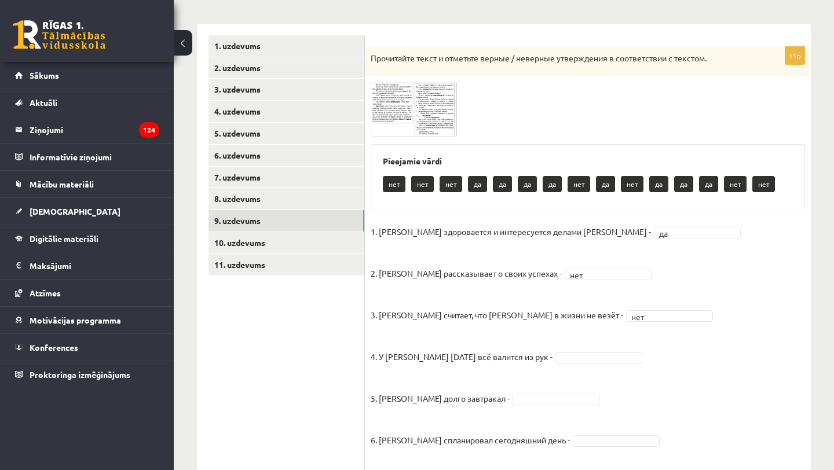
click at [442, 131] on img at bounding box center [414, 109] width 87 height 54
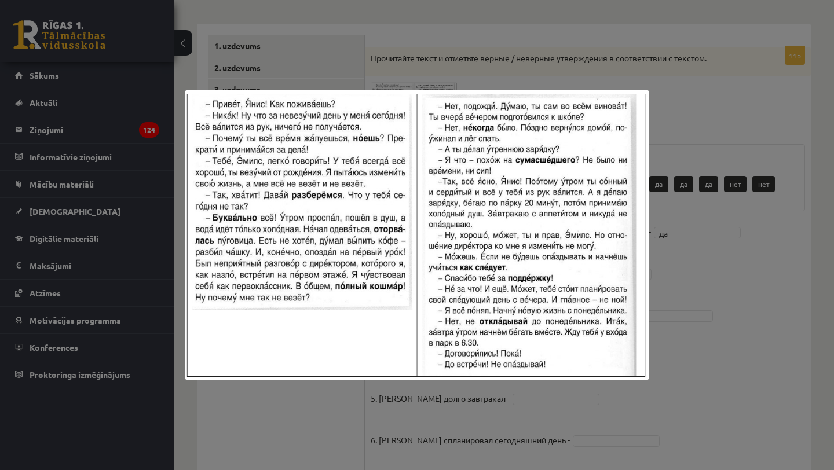
click at [533, 64] on div at bounding box center [417, 235] width 834 height 470
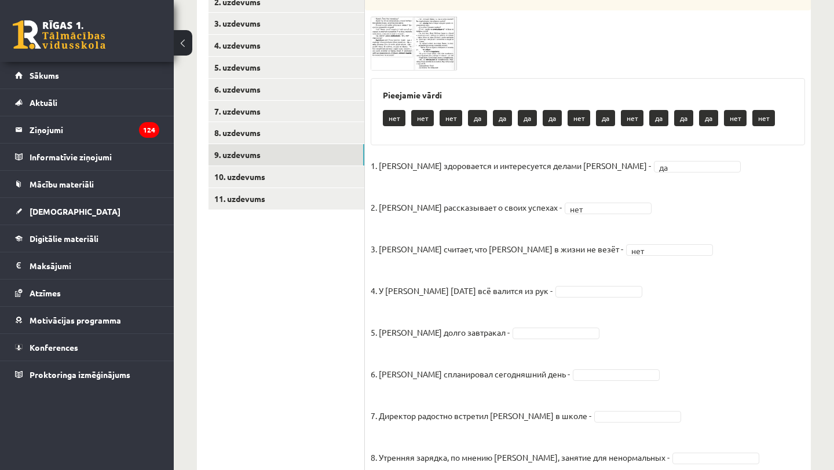
scroll to position [240, 0]
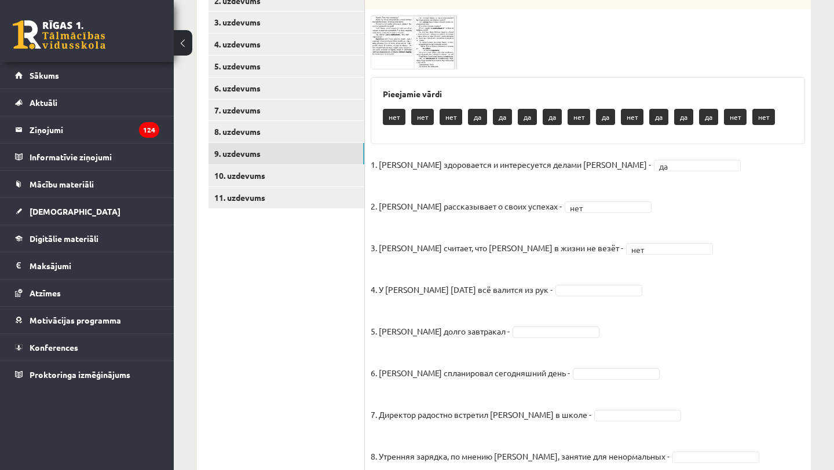
click at [418, 68] on img at bounding box center [414, 42] width 87 height 54
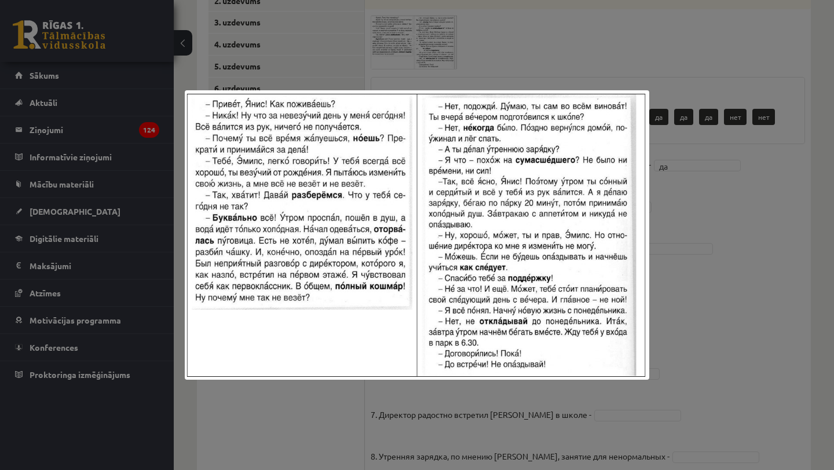
click at [487, 63] on div at bounding box center [417, 235] width 834 height 470
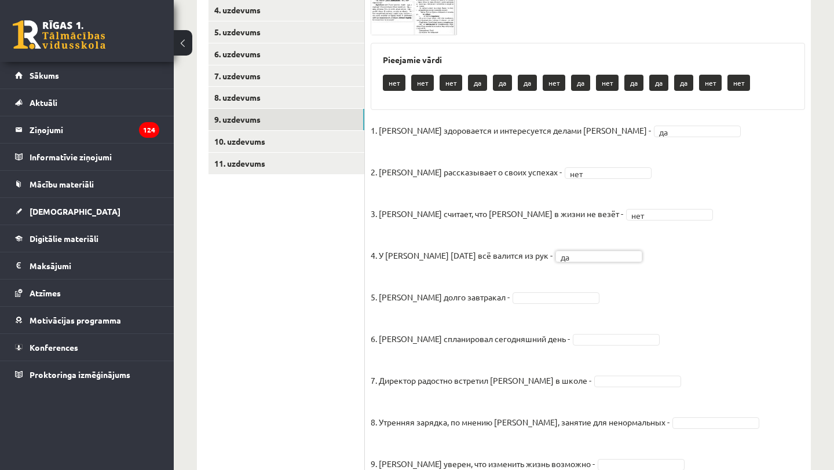
scroll to position [285, 0]
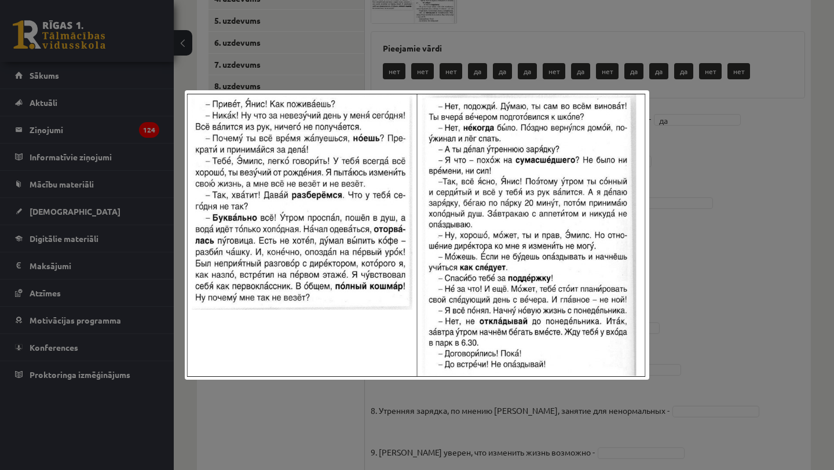
click at [713, 168] on div at bounding box center [417, 235] width 834 height 470
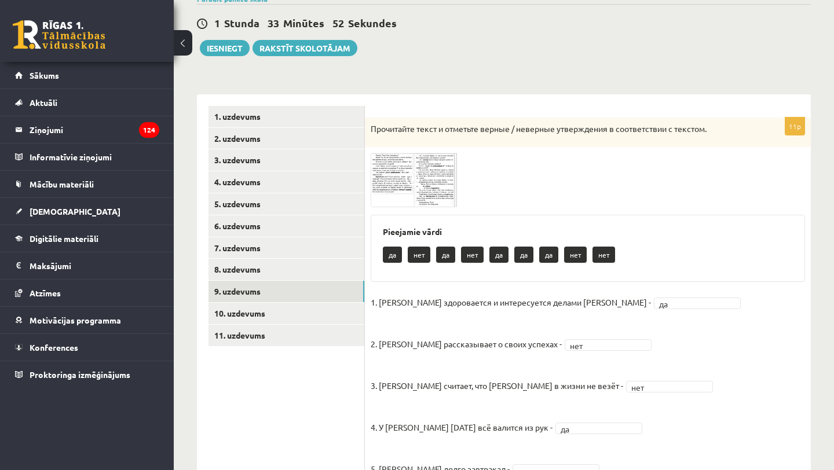
scroll to position [43, 0]
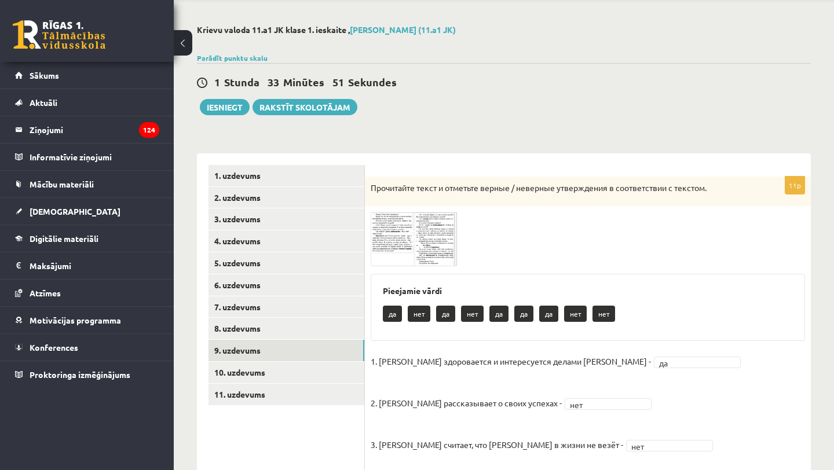
click at [372, 258] on img at bounding box center [414, 239] width 87 height 54
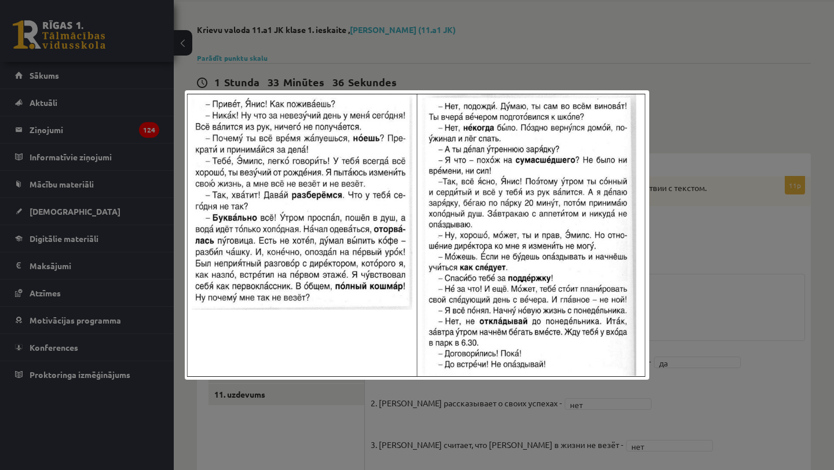
click at [690, 239] on div at bounding box center [417, 235] width 834 height 470
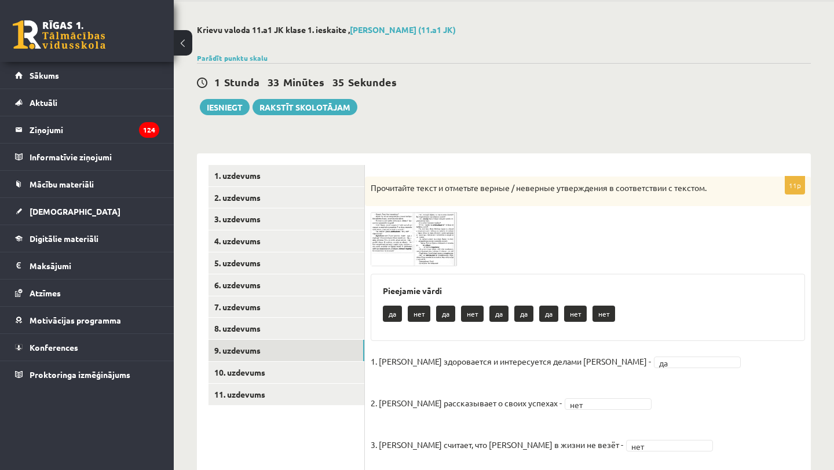
click at [416, 259] on img at bounding box center [414, 239] width 87 height 54
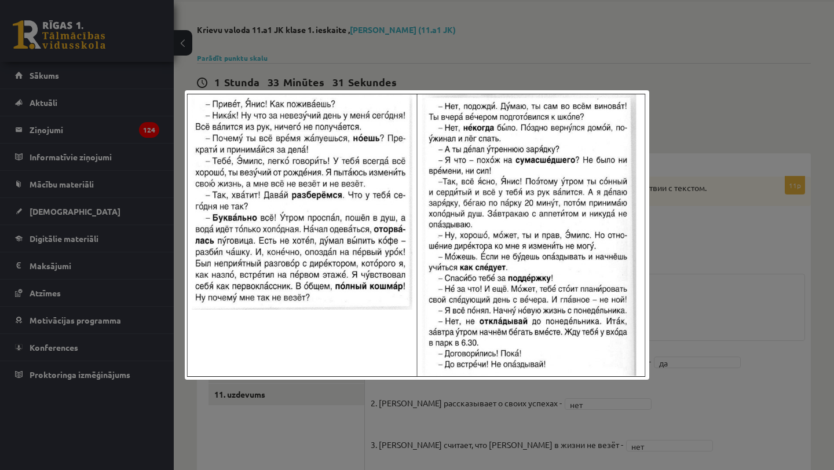
click at [695, 221] on div at bounding box center [417, 235] width 834 height 470
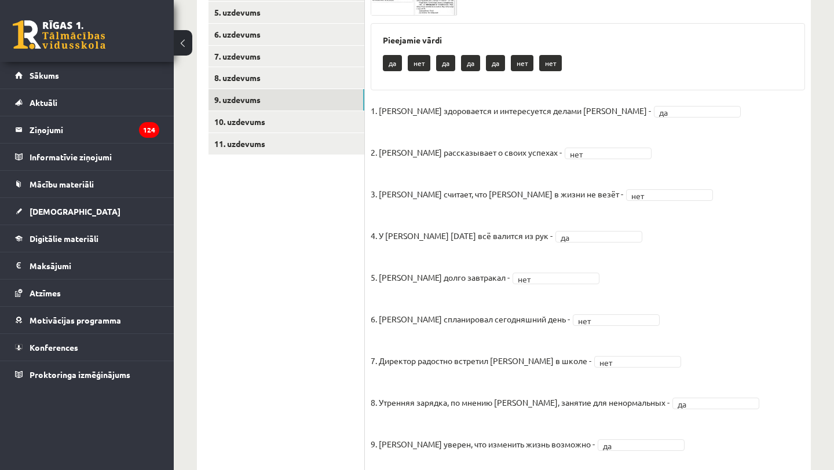
scroll to position [242, 0]
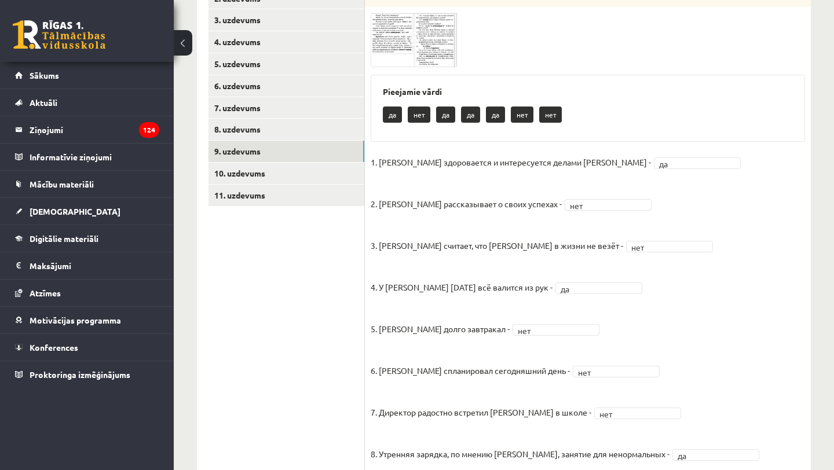
click at [438, 67] on img at bounding box center [414, 40] width 87 height 54
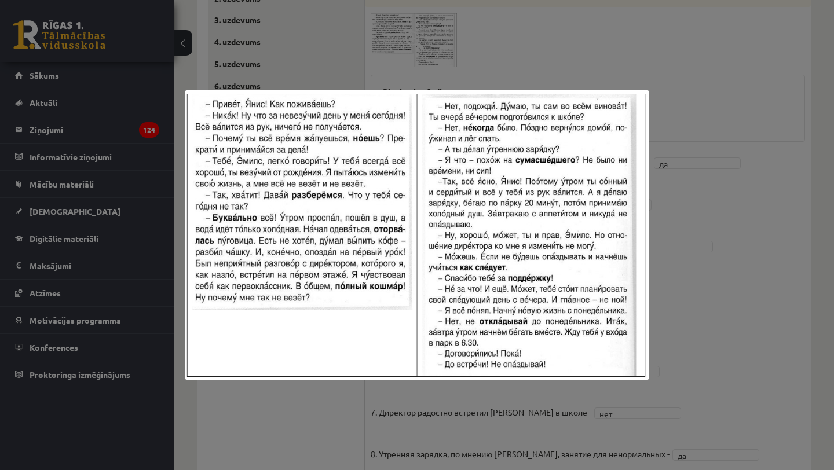
click at [708, 214] on div at bounding box center [417, 235] width 834 height 470
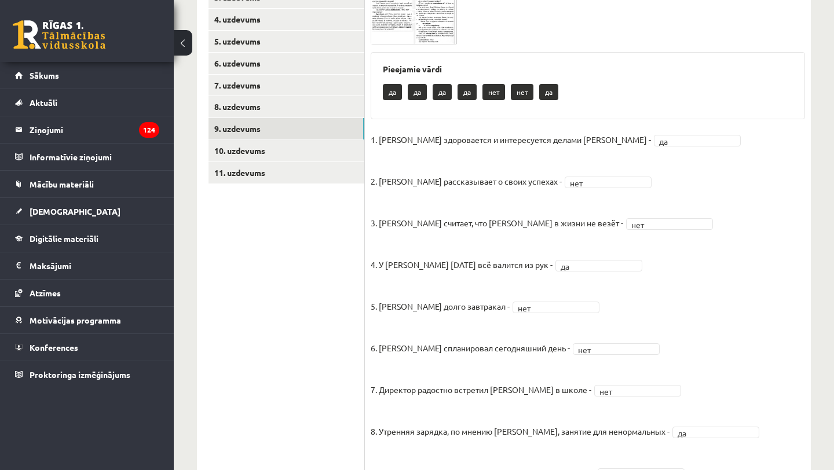
scroll to position [263, 0]
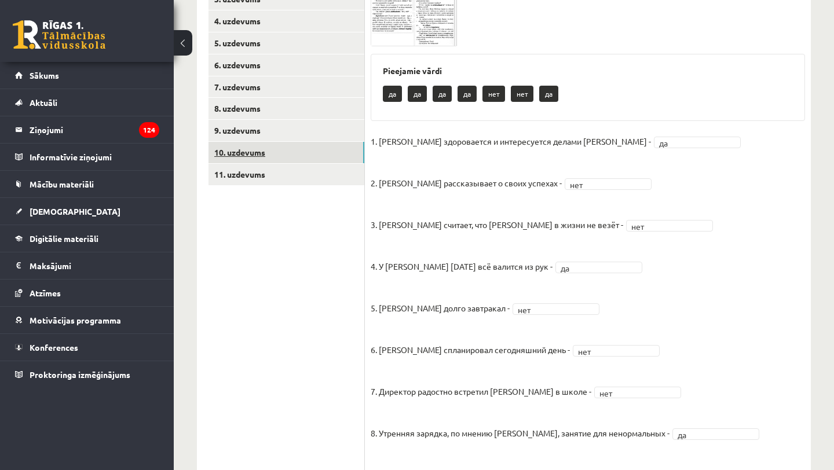
click at [272, 156] on link "10. uzdevums" at bounding box center [286, 152] width 156 height 21
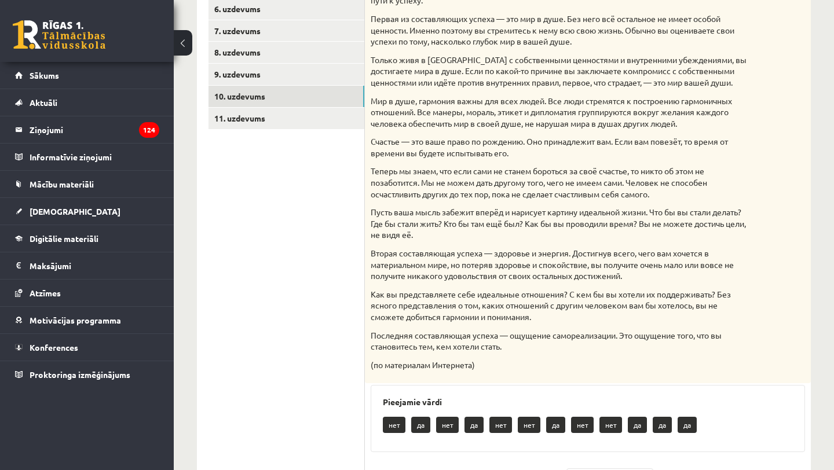
scroll to position [318, 0]
click at [591, 248] on p "Вторая составляющая успеха — здоровье и энергия. Достигнув всего, чего вам хоче…" at bounding box center [559, 265] width 376 height 34
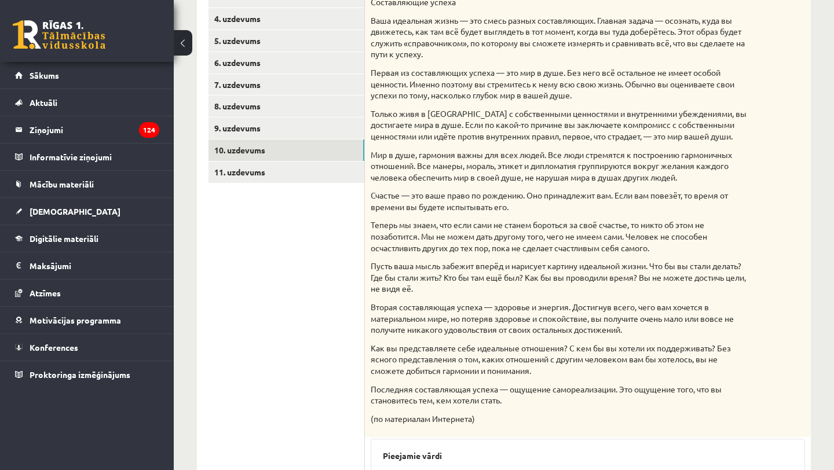
scroll to position [262, 0]
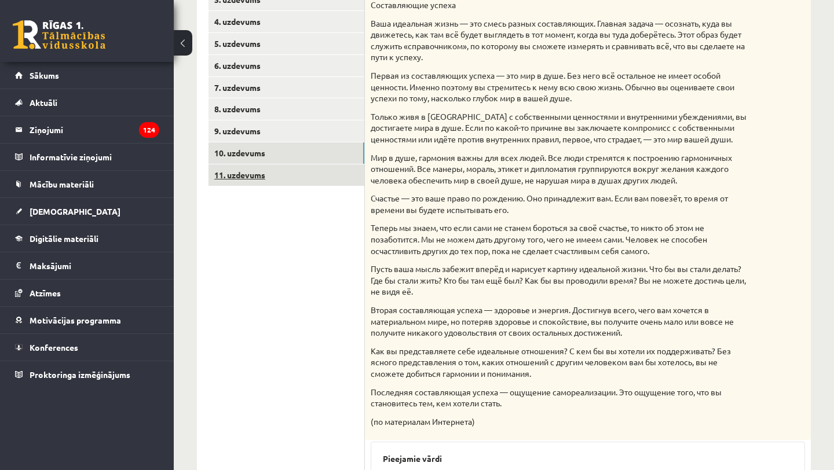
click at [252, 173] on link "11. uzdevums" at bounding box center [286, 174] width 156 height 21
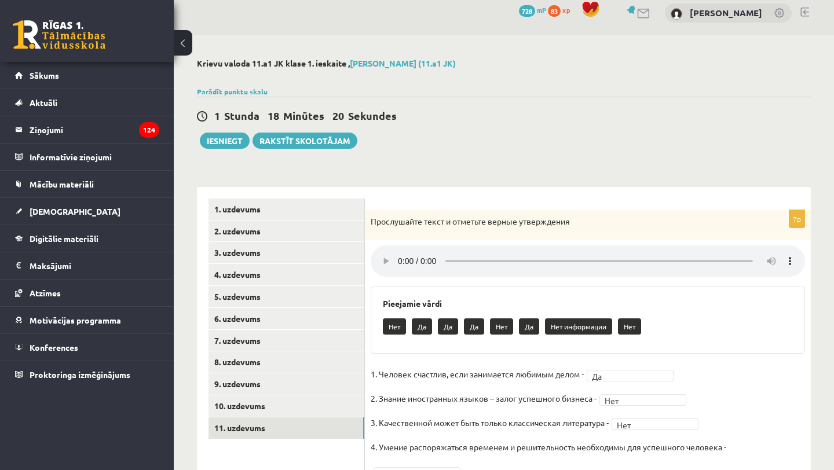
scroll to position [9, 0]
click at [226, 142] on button "Iesniegt" at bounding box center [225, 141] width 50 height 16
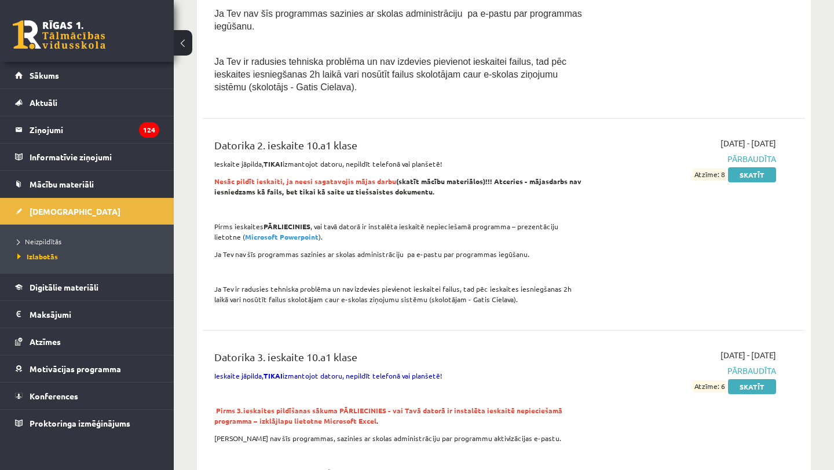
scroll to position [331, 0]
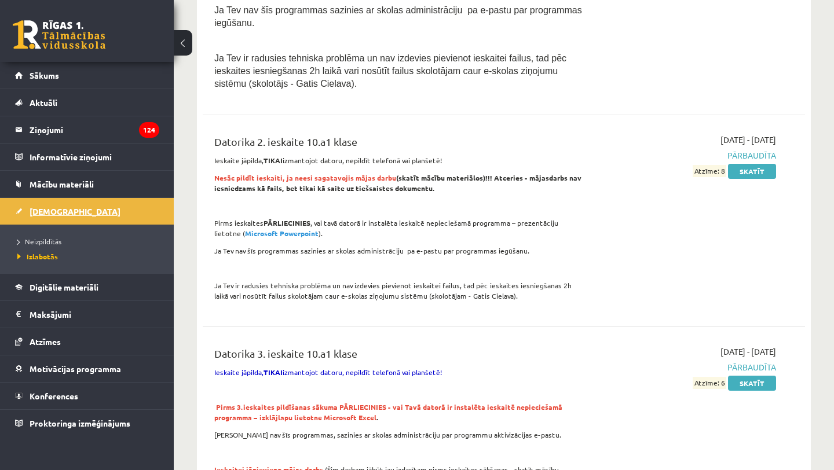
click at [60, 216] on link "[DEMOGRAPHIC_DATA]" at bounding box center [87, 211] width 144 height 27
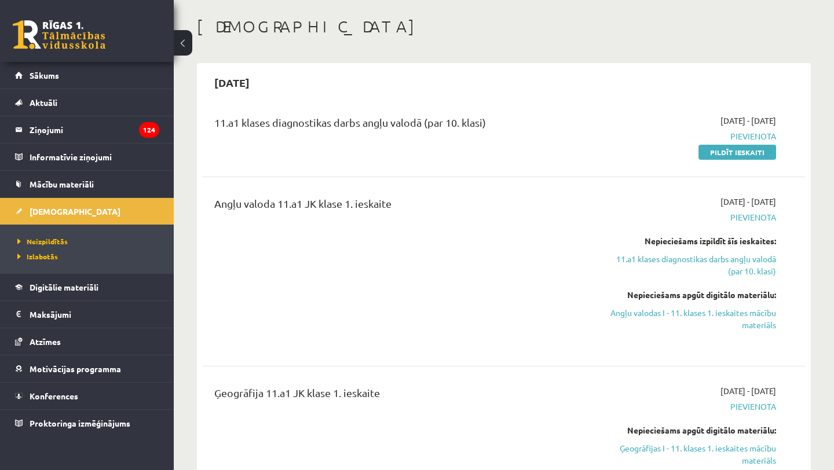
scroll to position [48, 0]
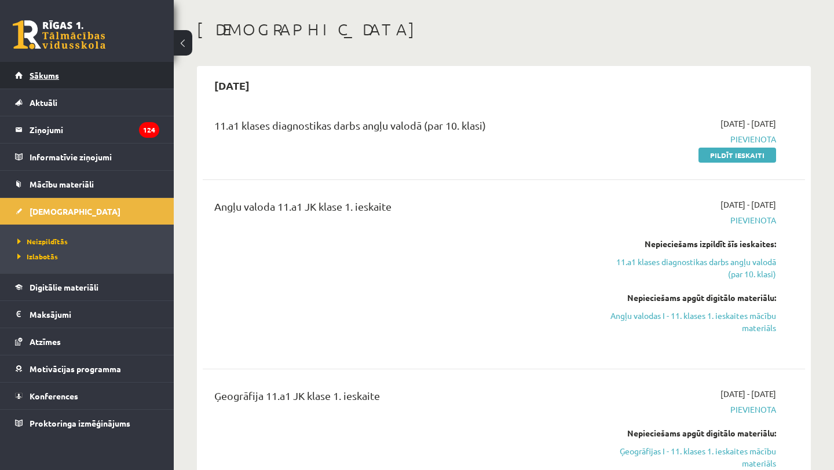
click at [82, 85] on link "Sākums" at bounding box center [87, 75] width 144 height 27
